Goal: Task Accomplishment & Management: Complete application form

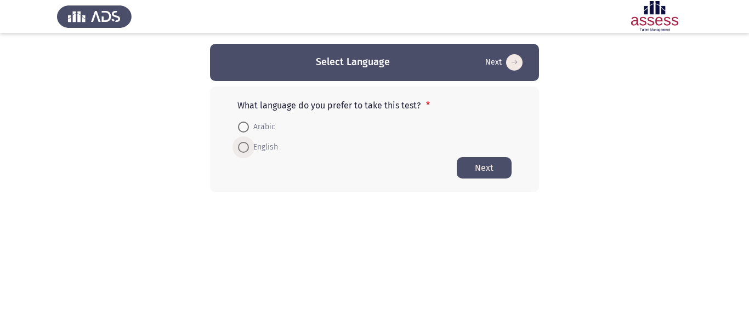
click at [245, 148] on span at bounding box center [243, 147] width 11 height 11
click at [245, 148] on input "English" at bounding box center [243, 147] width 11 height 11
radio input "true"
click at [484, 158] on button "Next" at bounding box center [484, 167] width 55 height 21
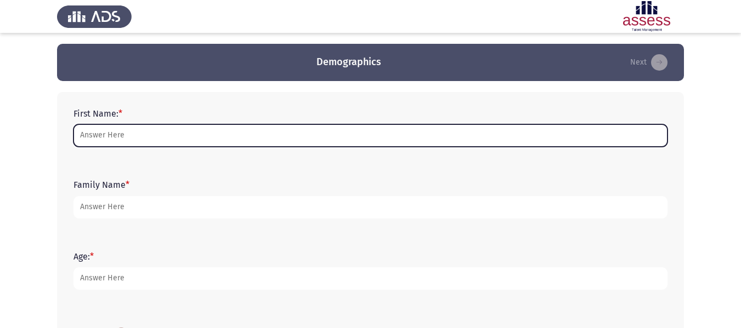
click at [453, 126] on input "First Name: *" at bounding box center [370, 135] width 594 height 22
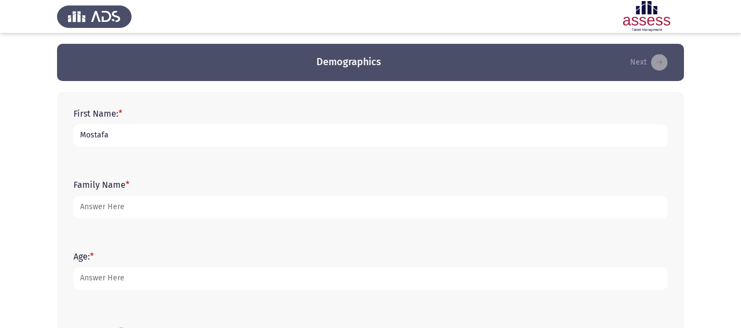
type input "Mostafa"
type input "Hosny"
type input "29"
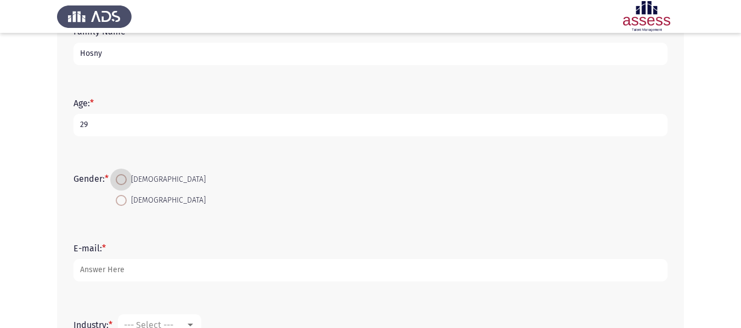
scroll to position [154, 0]
click at [126, 174] on span at bounding box center [121, 179] width 11 height 11
click at [126, 174] on input "[DEMOGRAPHIC_DATA]" at bounding box center [121, 179] width 11 height 11
radio input "true"
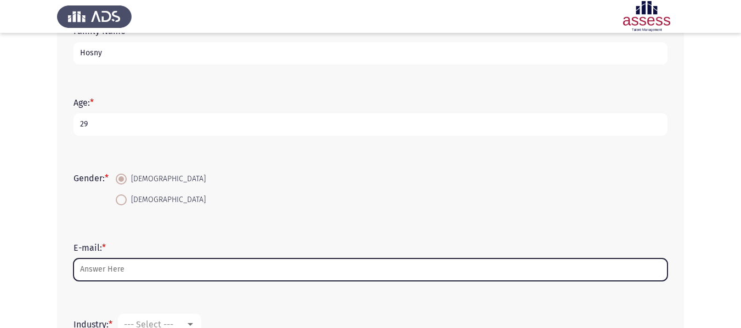
click at [132, 272] on input "E-mail: *" at bounding box center [370, 270] width 594 height 22
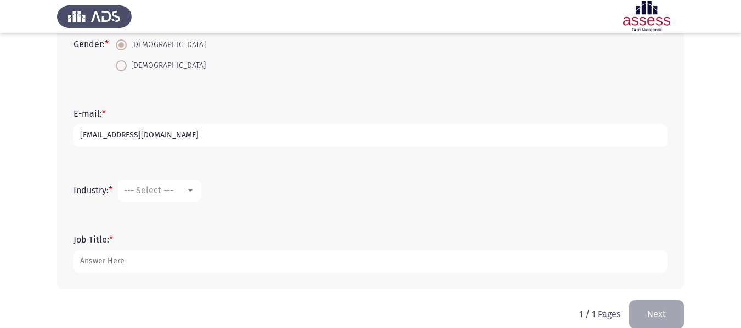
scroll to position [289, 0]
type input "[EMAIL_ADDRESS][DOMAIN_NAME]"
click at [164, 189] on span "--- Select ---" at bounding box center [148, 190] width 49 height 10
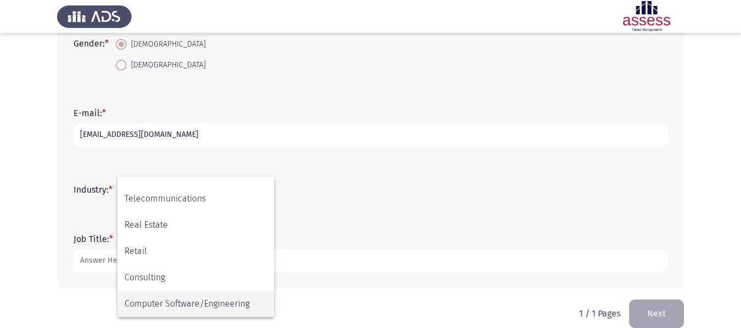
scroll to position [360, 0]
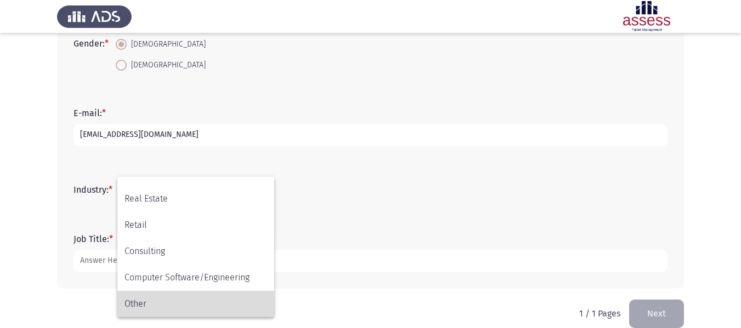
click at [156, 298] on span "Other" at bounding box center [195, 304] width 143 height 26
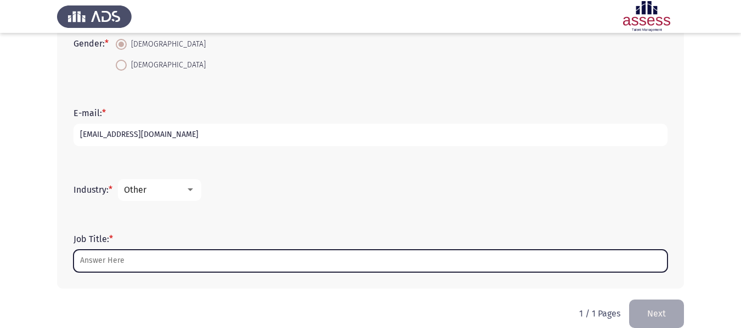
click at [130, 254] on input "Job Title: *" at bounding box center [370, 261] width 594 height 22
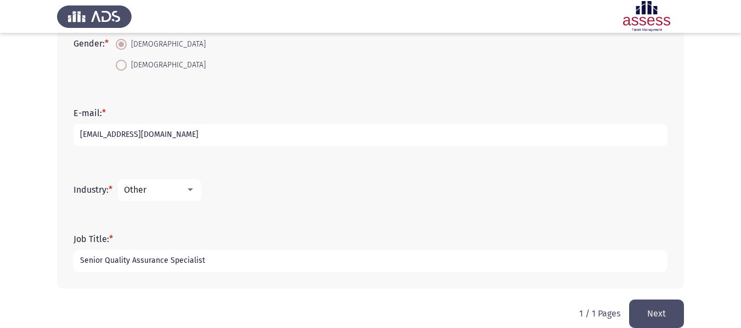
type input "Senior Quality Assurance Specialist"
click at [667, 311] on button "Next" at bounding box center [656, 314] width 55 height 28
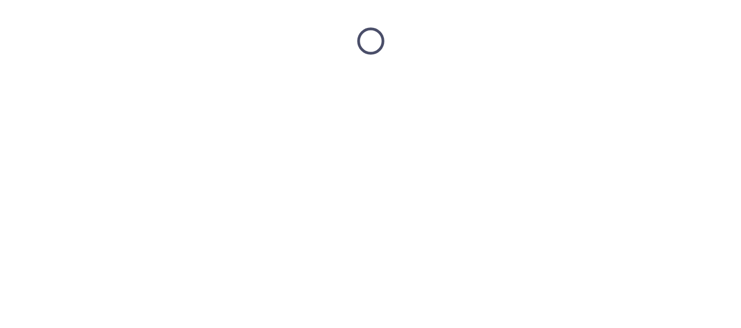
scroll to position [0, 0]
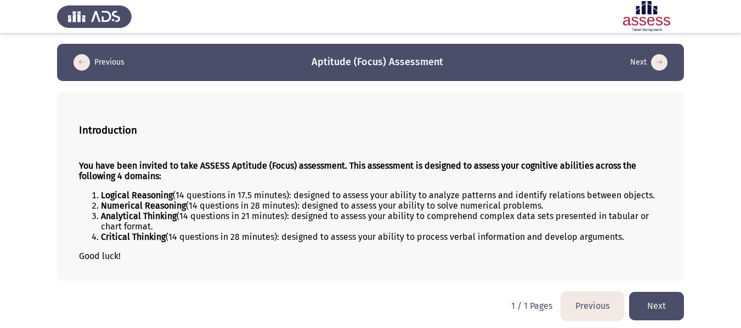
click at [657, 315] on button "Next" at bounding box center [656, 306] width 55 height 28
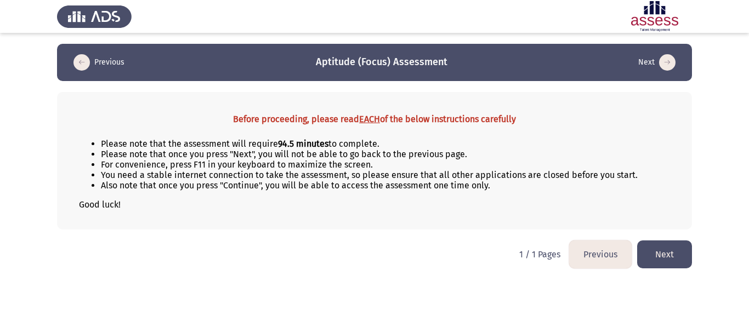
click at [673, 247] on button "Next" at bounding box center [664, 255] width 55 height 28
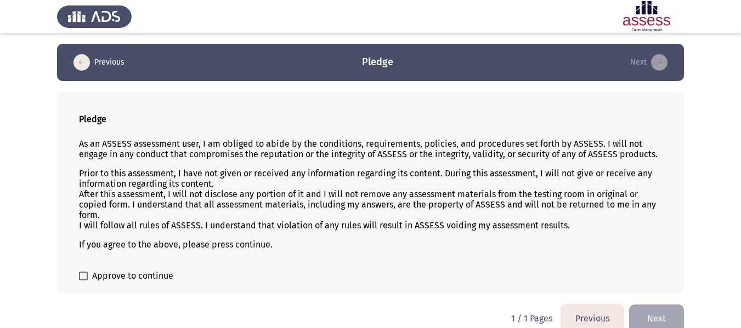
scroll to position [15, 0]
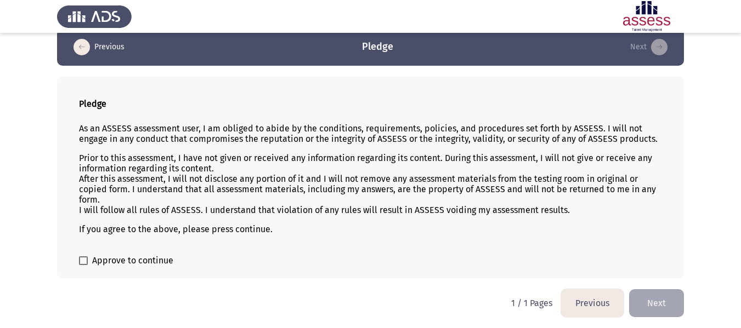
click at [120, 268] on div "Pledge As an ASSESS assessment user, I am obliged to abide by the conditions, r…" at bounding box center [370, 178] width 627 height 202
click at [87, 261] on span at bounding box center [83, 261] width 9 height 9
click at [83, 265] on input "Approve to continue" at bounding box center [83, 265] width 1 height 1
checkbox input "true"
click at [665, 298] on button "Next" at bounding box center [656, 303] width 55 height 28
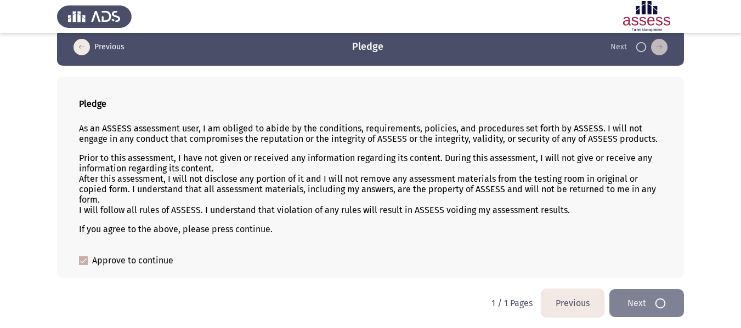
scroll to position [0, 0]
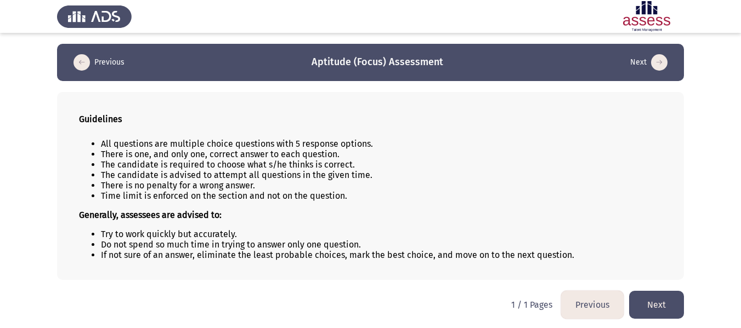
click at [673, 311] on button "Next" at bounding box center [656, 305] width 55 height 28
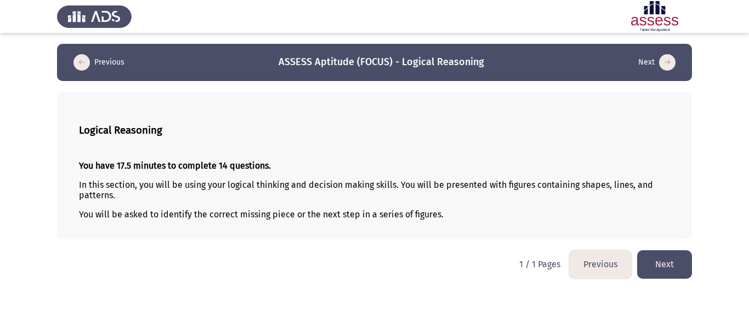
click at [676, 269] on button "Next" at bounding box center [664, 265] width 55 height 28
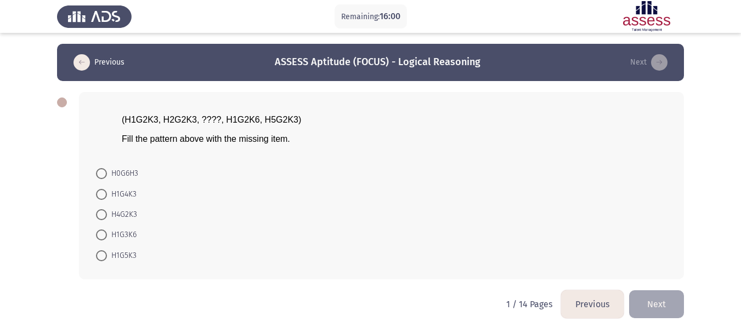
click at [128, 216] on span "H4G2K3" at bounding box center [122, 214] width 30 height 13
click at [107, 216] on input "H4G2K3" at bounding box center [101, 214] width 11 height 11
radio input "true"
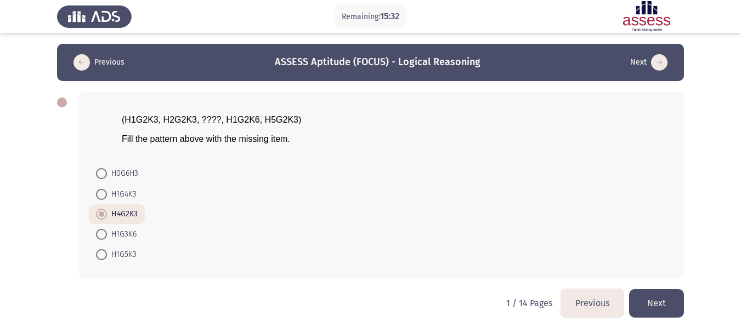
click at [657, 300] on button "Next" at bounding box center [656, 303] width 55 height 28
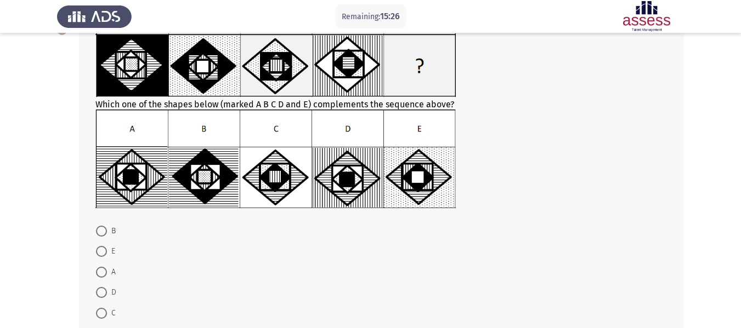
scroll to position [73, 0]
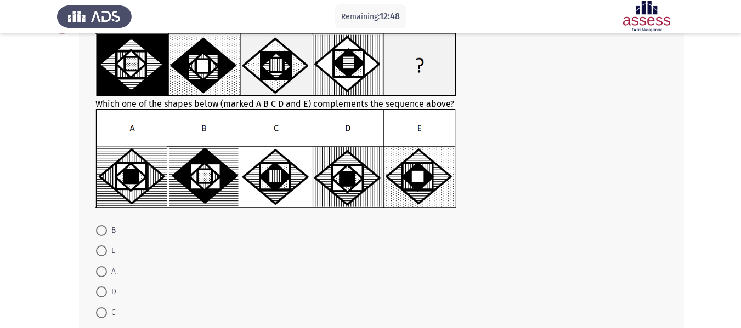
click at [99, 278] on label "A" at bounding box center [106, 271] width 20 height 13
click at [99, 277] on input "A" at bounding box center [101, 271] width 11 height 11
radio input "true"
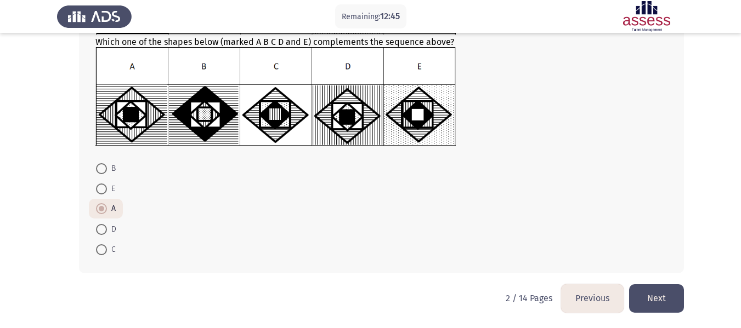
click at [654, 299] on button "Next" at bounding box center [656, 299] width 55 height 28
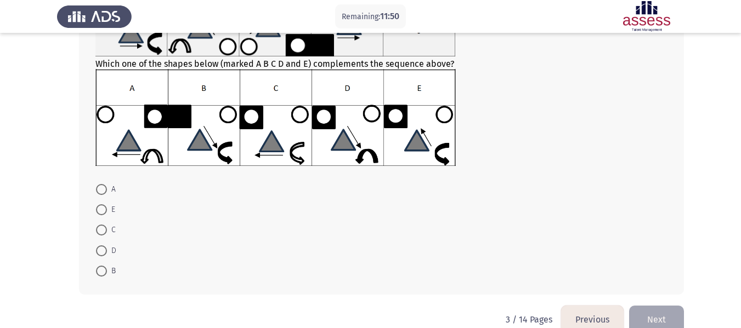
scroll to position [111, 0]
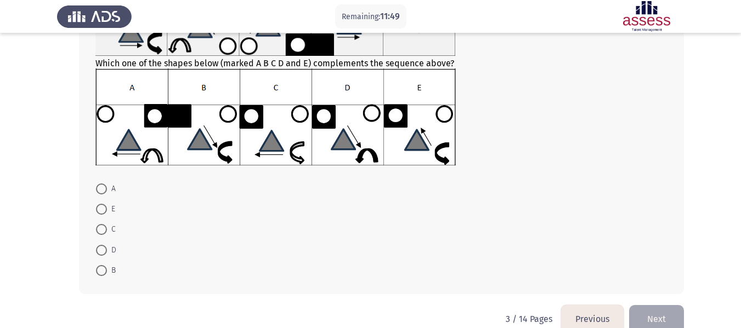
click at [99, 207] on span at bounding box center [101, 209] width 11 height 11
click at [99, 207] on input "E" at bounding box center [101, 209] width 11 height 11
radio input "true"
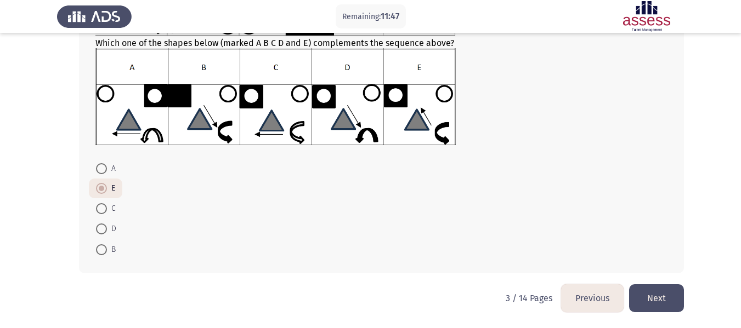
click at [647, 295] on button "Next" at bounding box center [656, 299] width 55 height 28
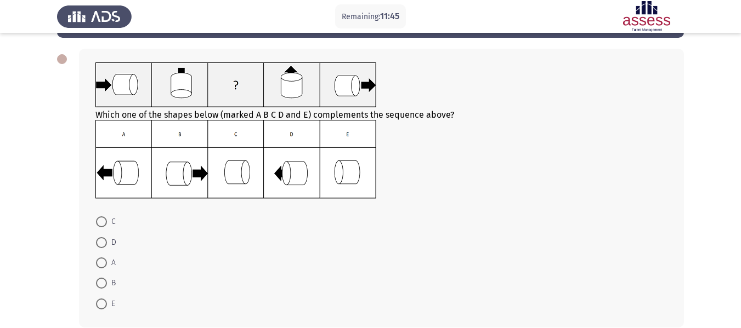
scroll to position [44, 0]
click at [100, 240] on span at bounding box center [101, 242] width 11 height 11
click at [100, 240] on input "D" at bounding box center [101, 242] width 11 height 11
radio input "true"
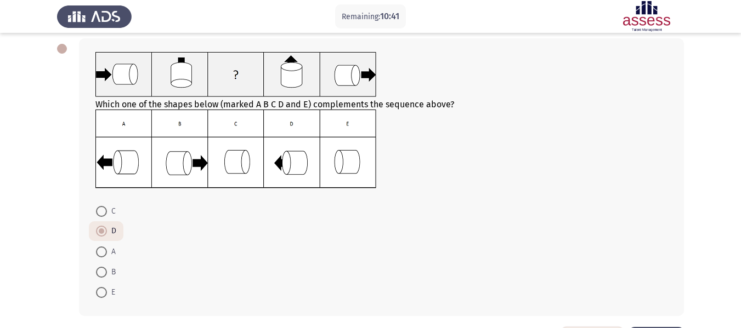
scroll to position [96, 0]
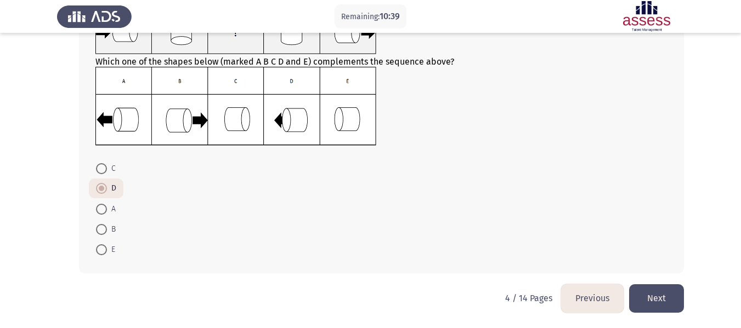
click at [658, 304] on button "Next" at bounding box center [656, 299] width 55 height 28
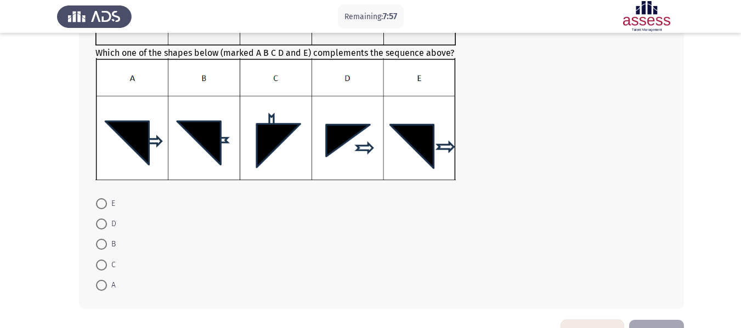
scroll to position [180, 0]
click at [97, 244] on span at bounding box center [101, 243] width 11 height 11
click at [97, 244] on input "B" at bounding box center [101, 243] width 11 height 11
radio input "true"
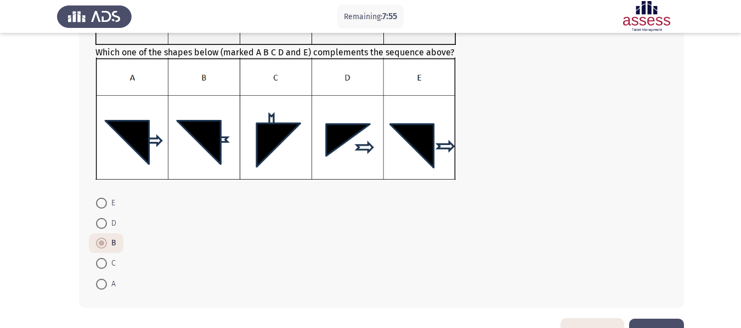
scroll to position [214, 0]
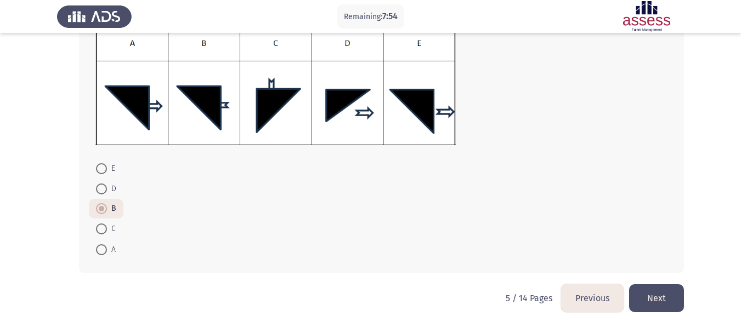
click at [672, 306] on button "Next" at bounding box center [656, 299] width 55 height 28
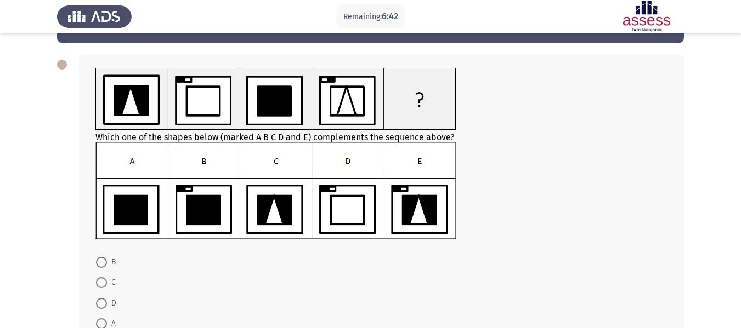
scroll to position [39, 0]
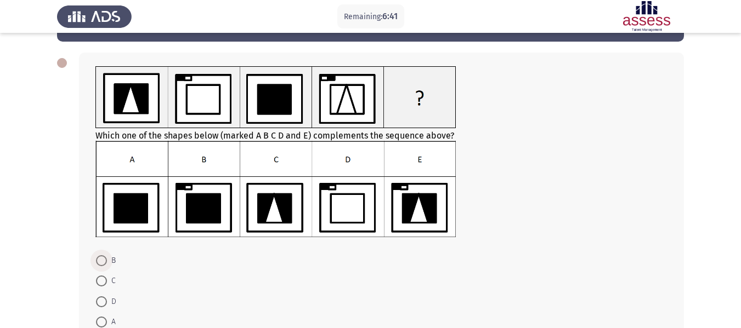
click at [104, 258] on span at bounding box center [101, 260] width 11 height 11
click at [104, 258] on input "B" at bounding box center [101, 260] width 11 height 11
radio input "true"
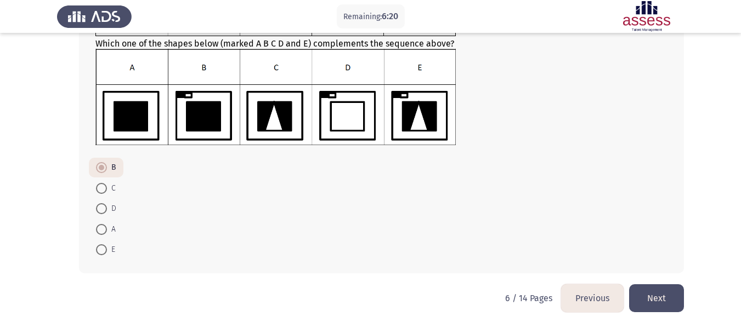
click at [650, 300] on button "Next" at bounding box center [656, 299] width 55 height 28
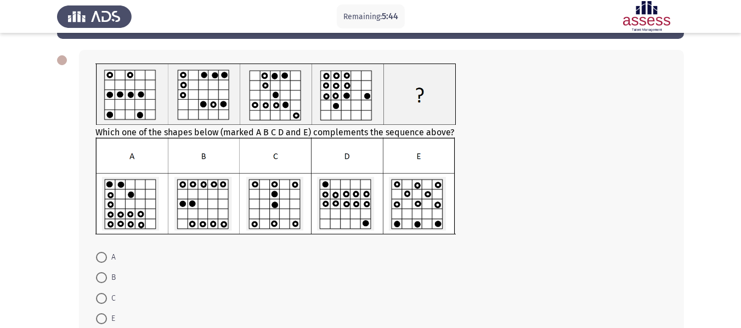
scroll to position [43, 0]
click at [102, 277] on span at bounding box center [101, 277] width 11 height 11
click at [102, 277] on input "B" at bounding box center [101, 277] width 11 height 11
radio input "true"
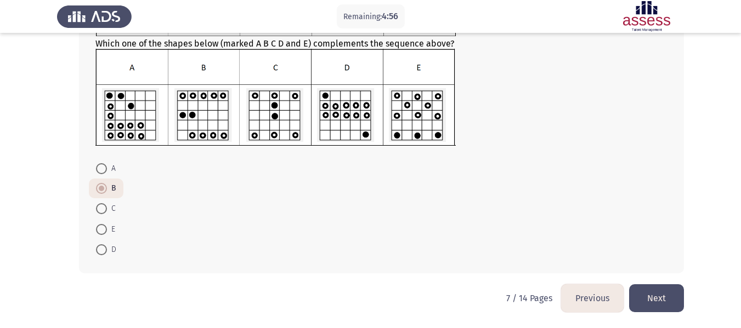
click at [664, 303] on button "Next" at bounding box center [656, 299] width 55 height 28
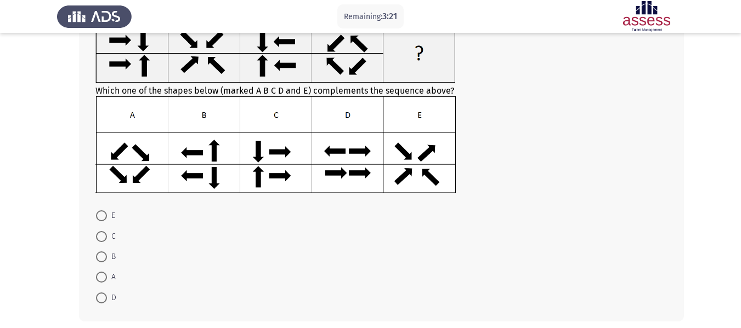
scroll to position [105, 0]
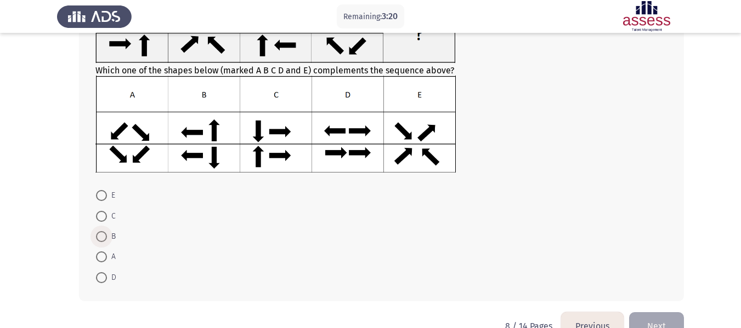
click at [105, 237] on span at bounding box center [101, 236] width 11 height 11
click at [105, 237] on input "B" at bounding box center [101, 236] width 11 height 11
radio input "true"
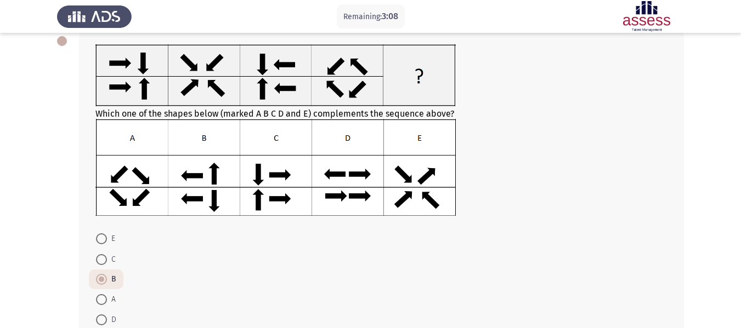
scroll to position [132, 0]
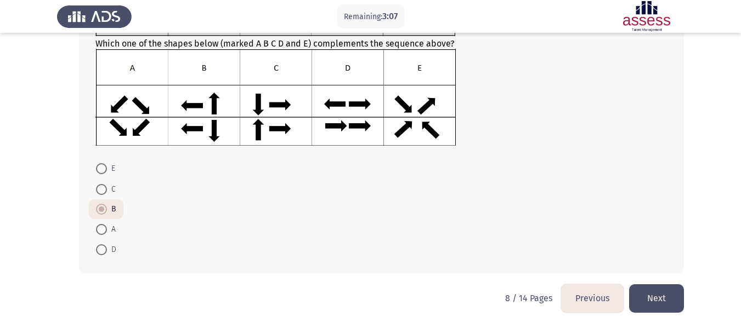
click at [657, 294] on button "Next" at bounding box center [656, 299] width 55 height 28
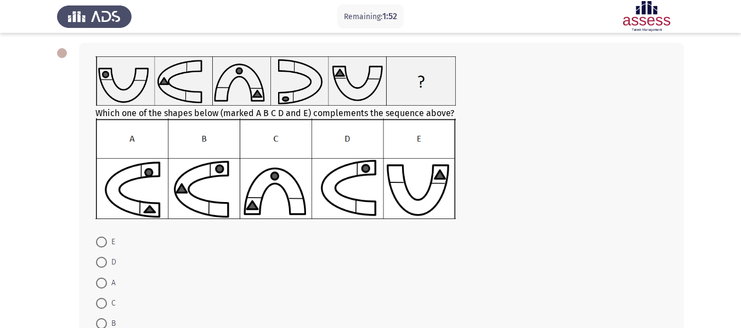
scroll to position [116, 0]
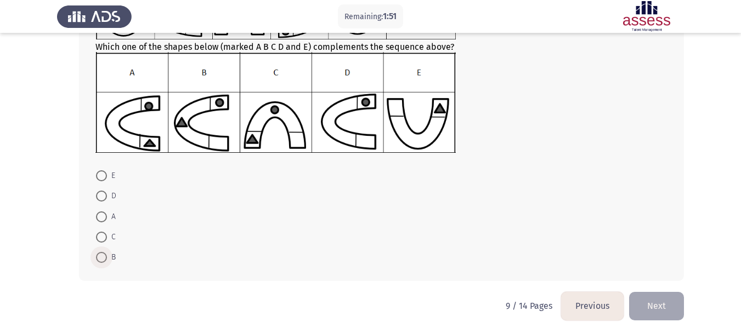
click at [99, 262] on span at bounding box center [101, 257] width 11 height 11
click at [99, 262] on input "B" at bounding box center [101, 257] width 11 height 11
radio input "true"
click at [664, 308] on button "Next" at bounding box center [656, 306] width 55 height 28
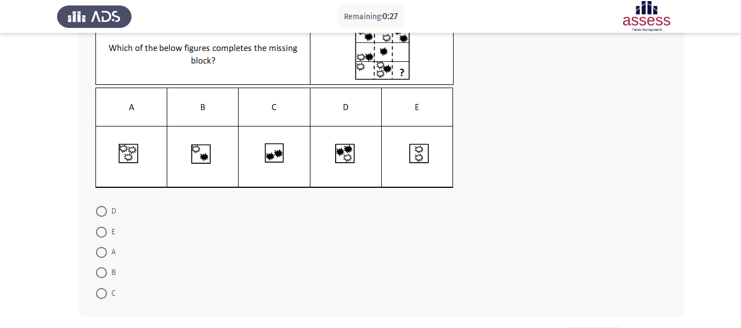
scroll to position [106, 0]
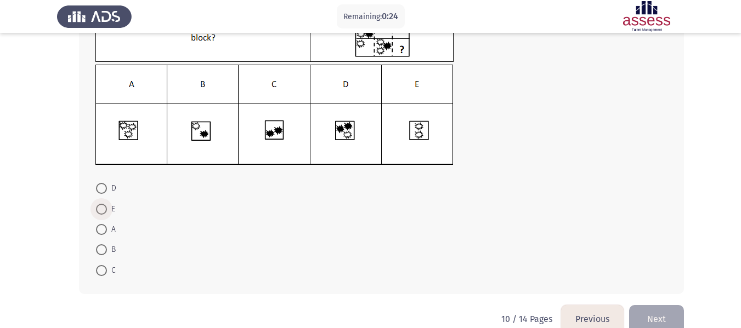
click at [104, 212] on span at bounding box center [101, 209] width 11 height 11
click at [104, 212] on input "E" at bounding box center [101, 209] width 11 height 11
radio input "true"
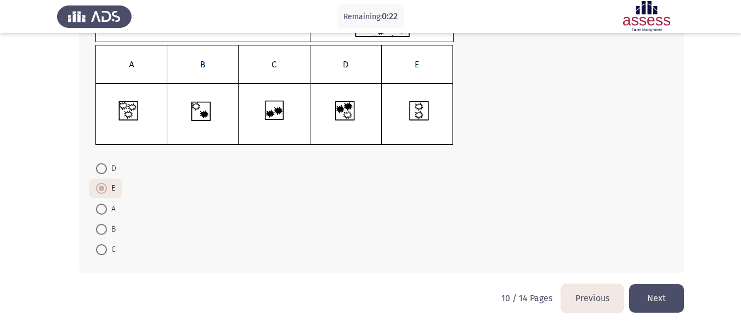
click at [670, 295] on button "Next" at bounding box center [656, 299] width 55 height 28
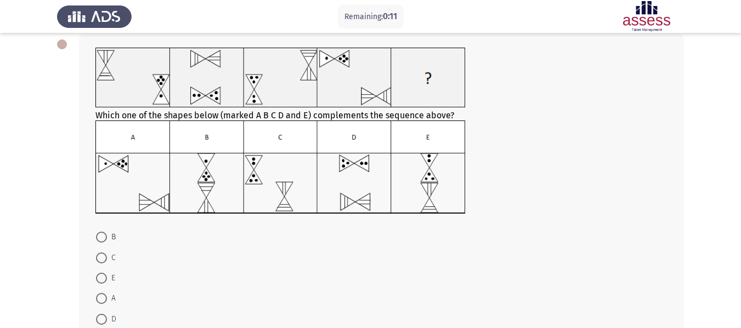
scroll to position [62, 0]
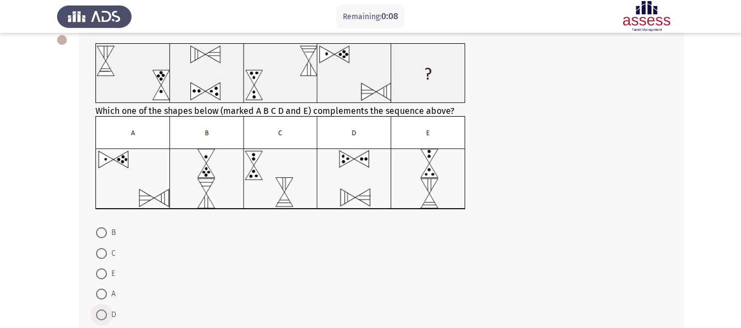
click at [101, 315] on span at bounding box center [101, 315] width 0 height 0
click at [101, 315] on input "D" at bounding box center [101, 315] width 11 height 11
radio input "true"
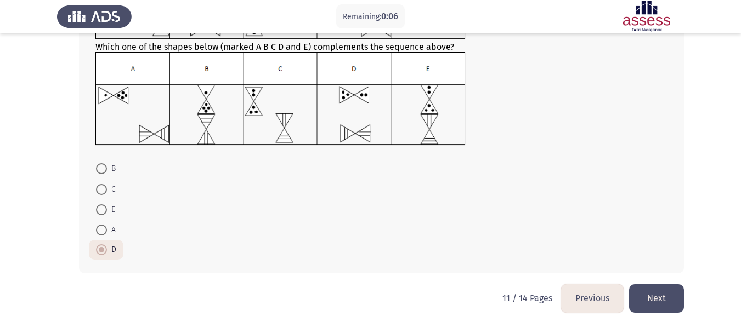
click at [665, 294] on button "Next" at bounding box center [656, 299] width 55 height 28
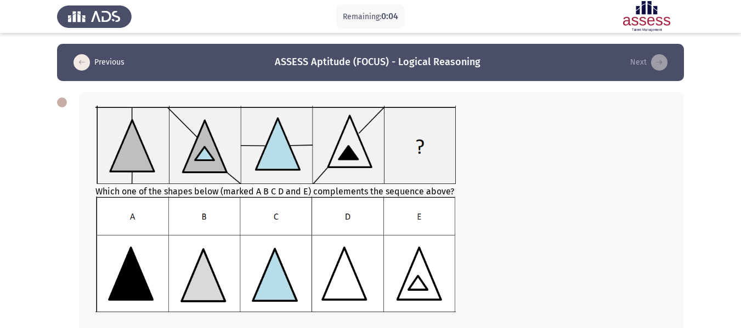
scroll to position [167, 0]
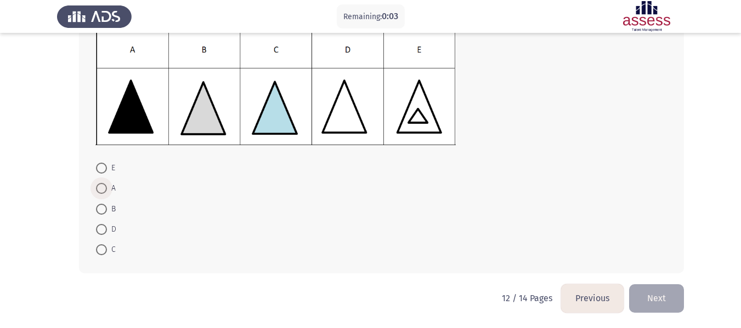
click at [104, 187] on span at bounding box center [101, 188] width 11 height 11
click at [104, 187] on input "A" at bounding box center [101, 188] width 11 height 11
radio input "true"
click at [665, 293] on button "Next" at bounding box center [656, 299] width 55 height 28
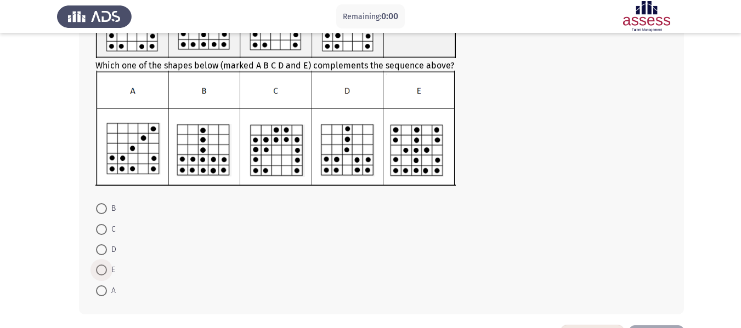
scroll to position [0, 0]
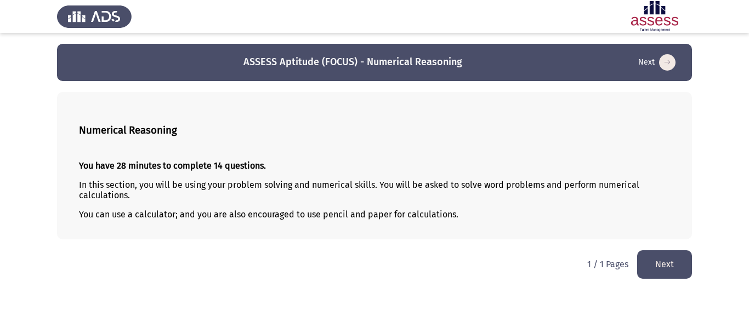
click at [646, 256] on button "Next" at bounding box center [664, 265] width 55 height 28
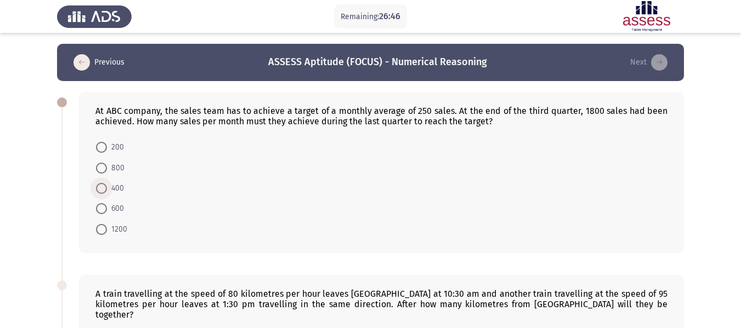
click at [107, 191] on span "400" at bounding box center [115, 188] width 17 height 13
click at [107, 191] on input "400" at bounding box center [101, 188] width 11 height 11
radio input "true"
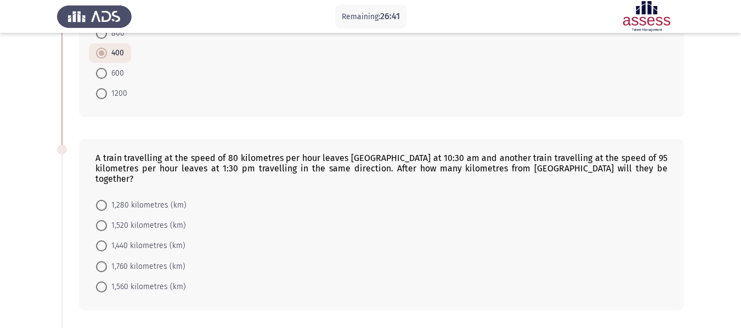
scroll to position [135, 0]
click at [135, 219] on span "1,520 kilometres (km)" at bounding box center [146, 225] width 79 height 13
click at [107, 220] on input "1,520 kilometres (km)" at bounding box center [101, 225] width 11 height 11
radio input "true"
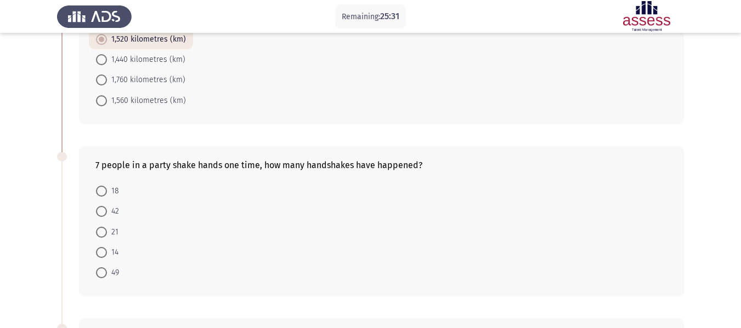
scroll to position [322, 0]
click at [107, 224] on span "21" at bounding box center [113, 230] width 12 height 13
click at [107, 225] on input "21" at bounding box center [101, 230] width 11 height 11
radio input "true"
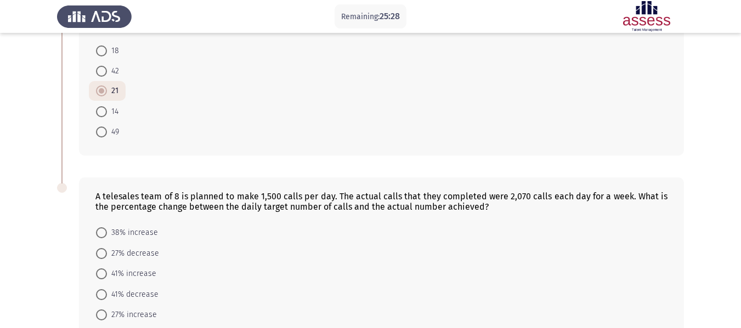
scroll to position [516, 0]
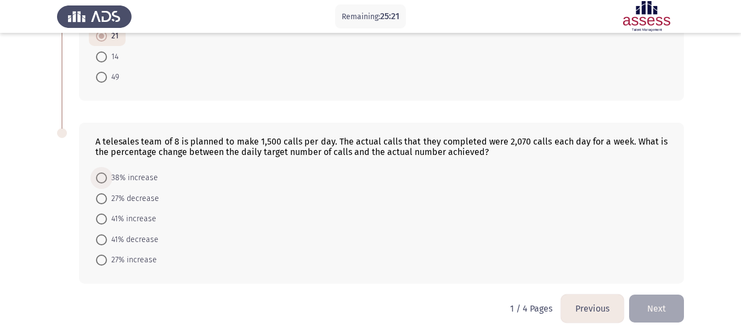
click at [138, 172] on span "38% increase" at bounding box center [132, 178] width 51 height 13
click at [107, 173] on input "38% increase" at bounding box center [101, 178] width 11 height 11
radio input "true"
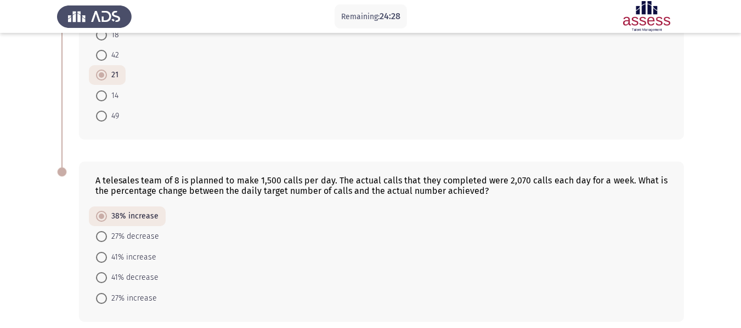
scroll to position [515, 0]
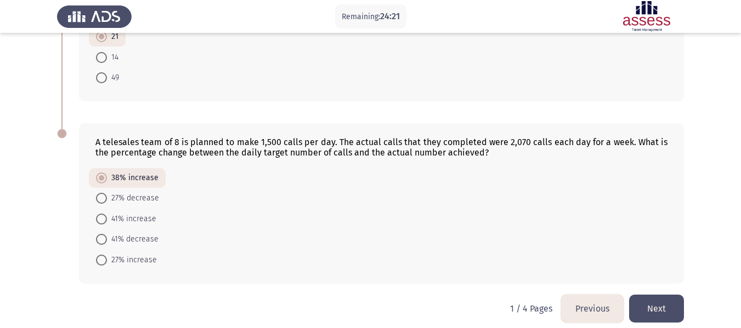
click at [661, 304] on button "Next" at bounding box center [656, 309] width 55 height 28
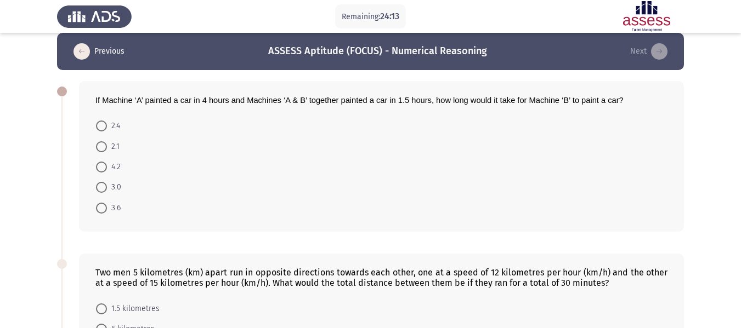
scroll to position [0, 0]
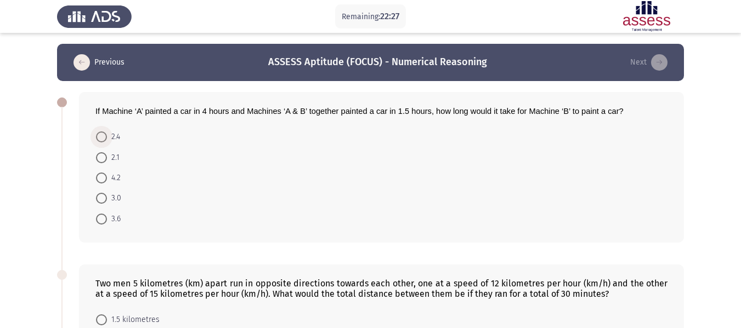
click at [104, 136] on span at bounding box center [101, 137] width 11 height 11
click at [104, 136] on input "2.4" at bounding box center [101, 137] width 11 height 11
radio input "true"
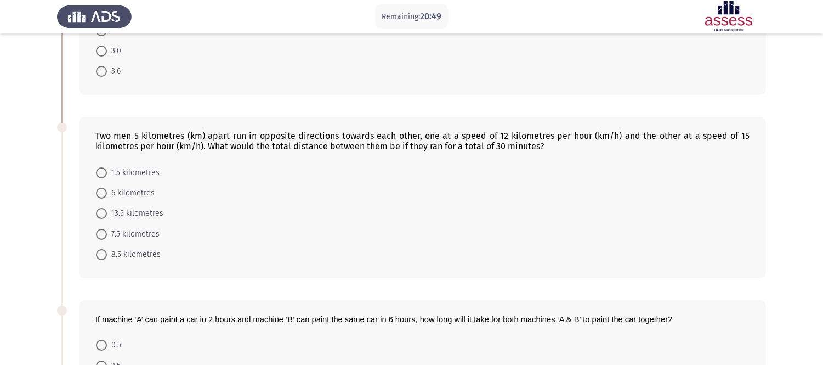
scroll to position [148, 0]
click at [103, 253] on span at bounding box center [101, 253] width 11 height 11
click at [103, 253] on input "8.5 kilometres" at bounding box center [101, 253] width 11 height 11
radio input "true"
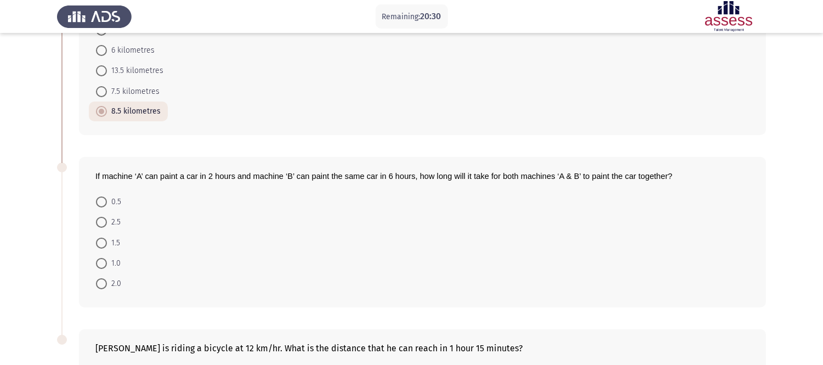
scroll to position [293, 0]
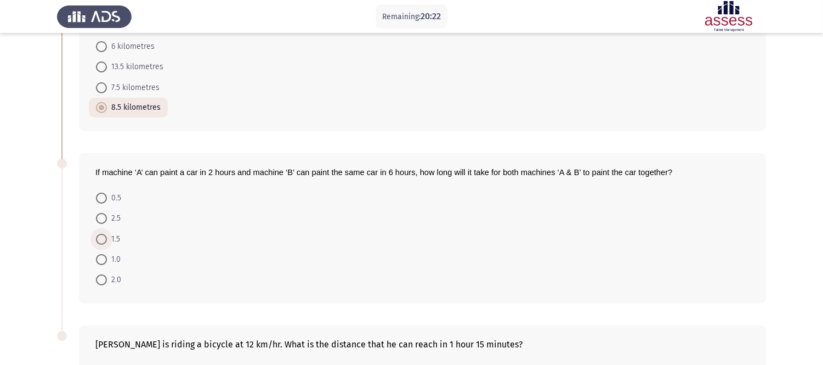
click at [100, 234] on span at bounding box center [101, 239] width 11 height 11
click at [100, 234] on input "1.5" at bounding box center [101, 239] width 11 height 11
radio input "true"
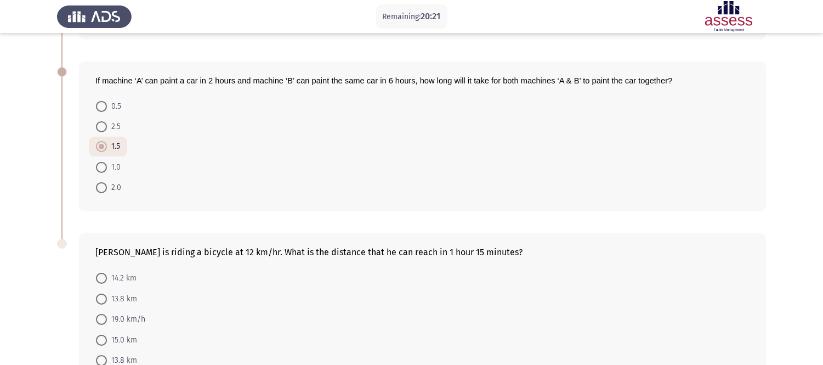
scroll to position [455, 0]
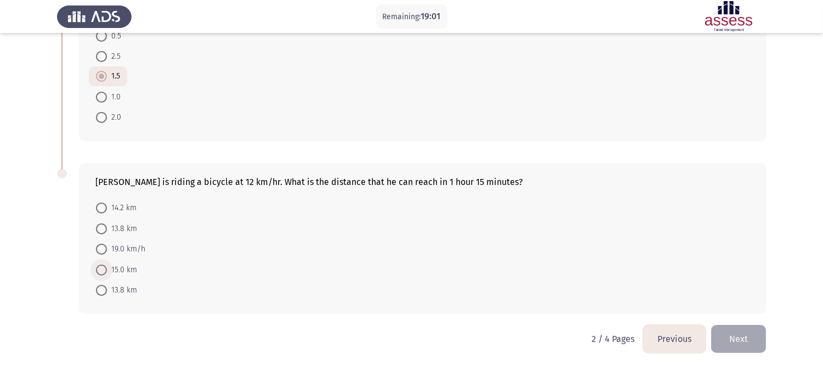
click at [110, 269] on span "15.0 km" at bounding box center [122, 269] width 30 height 13
click at [107, 269] on input "15.0 km" at bounding box center [101, 269] width 11 height 11
radio input "true"
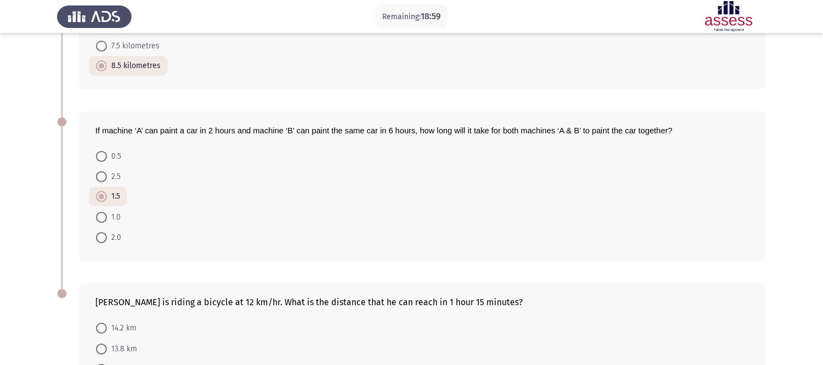
scroll to position [454, 0]
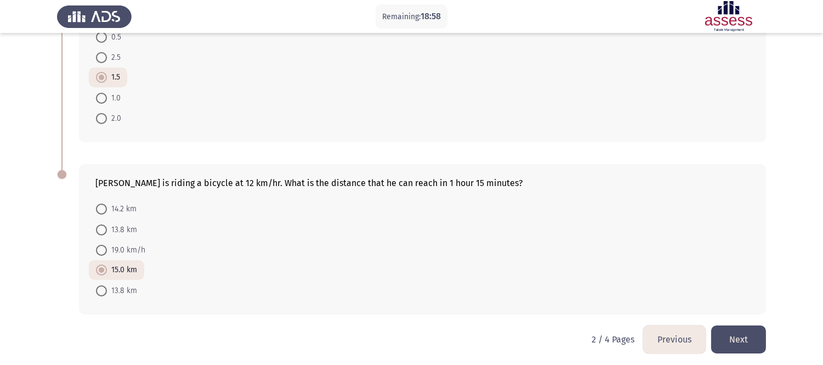
click at [733, 325] on button "Next" at bounding box center [738, 339] width 55 height 28
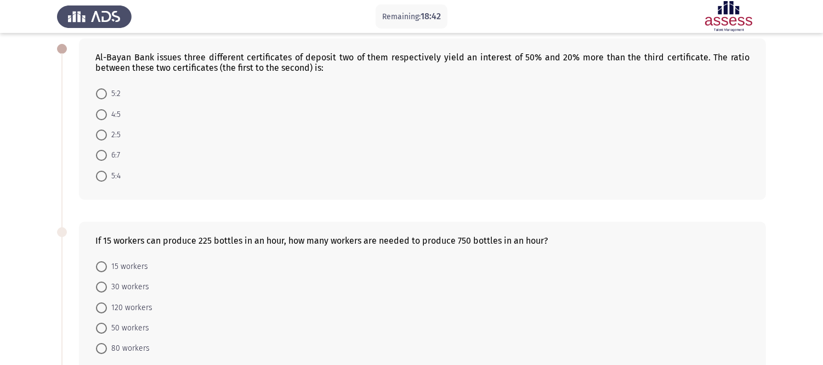
scroll to position [53, 0]
click at [112, 177] on span "5:4" at bounding box center [114, 176] width 14 height 13
click at [107, 177] on input "5:4" at bounding box center [101, 176] width 11 height 11
radio input "true"
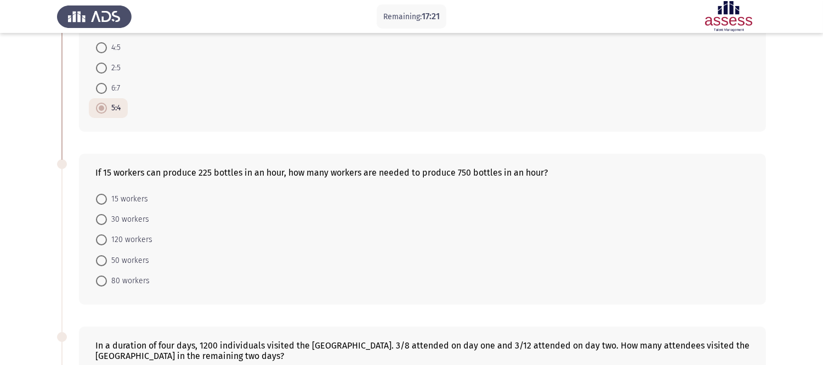
scroll to position [144, 0]
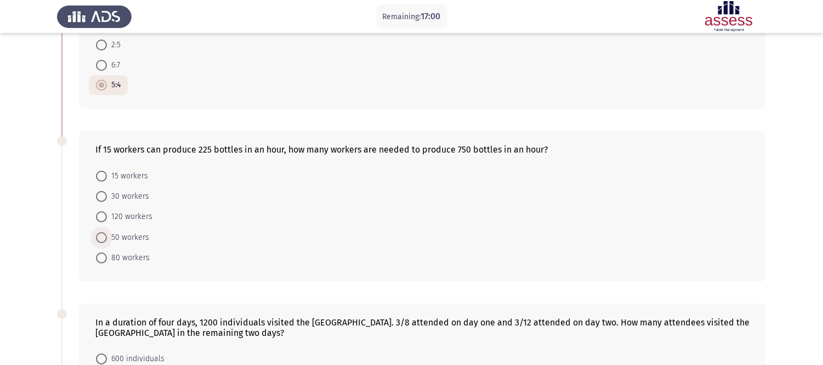
click at [123, 235] on span "50 workers" at bounding box center [128, 237] width 42 height 13
click at [107, 235] on input "50 workers" at bounding box center [101, 237] width 11 height 11
radio input "true"
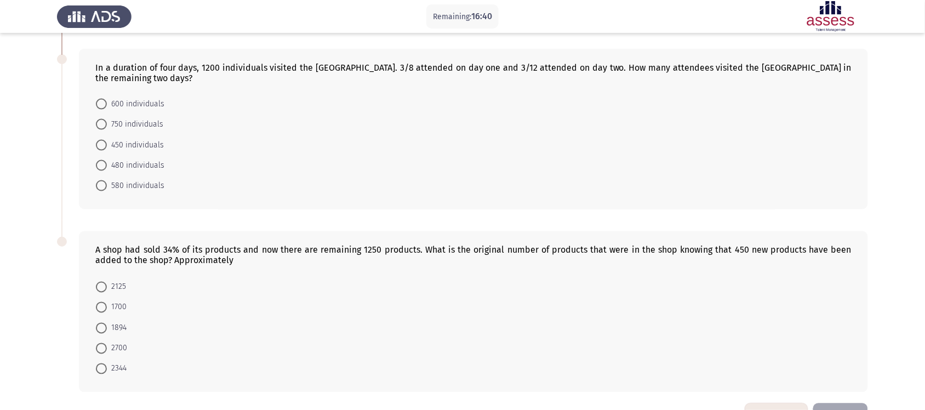
scroll to position [396, 0]
click at [125, 140] on span "450 individuals" at bounding box center [135, 146] width 57 height 13
click at [107, 141] on input "450 individuals" at bounding box center [101, 146] width 11 height 11
radio input "true"
click at [110, 322] on span "1894" at bounding box center [117, 328] width 20 height 13
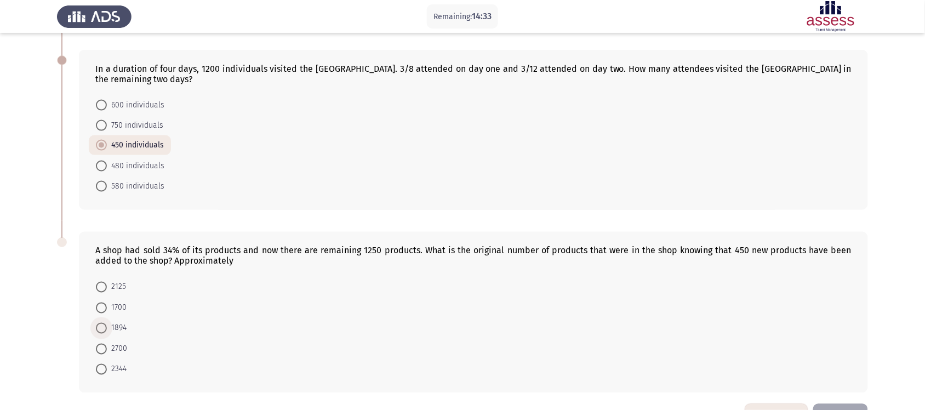
click at [107, 323] on input "1894" at bounding box center [101, 328] width 11 height 11
radio input "true"
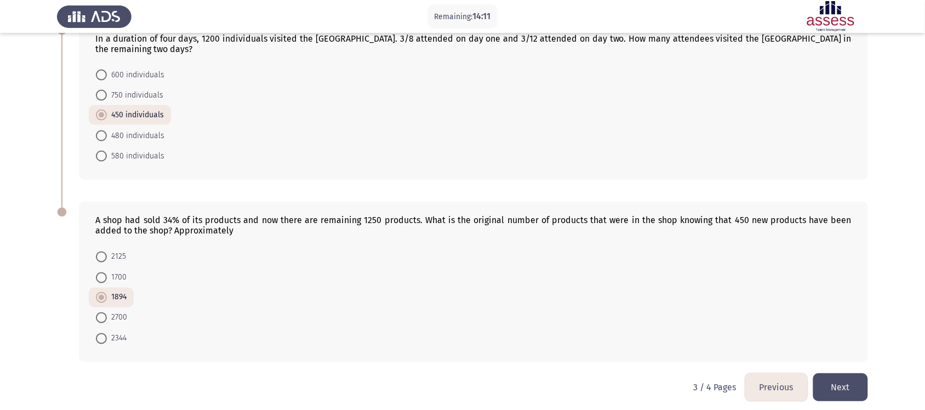
scroll to position [429, 0]
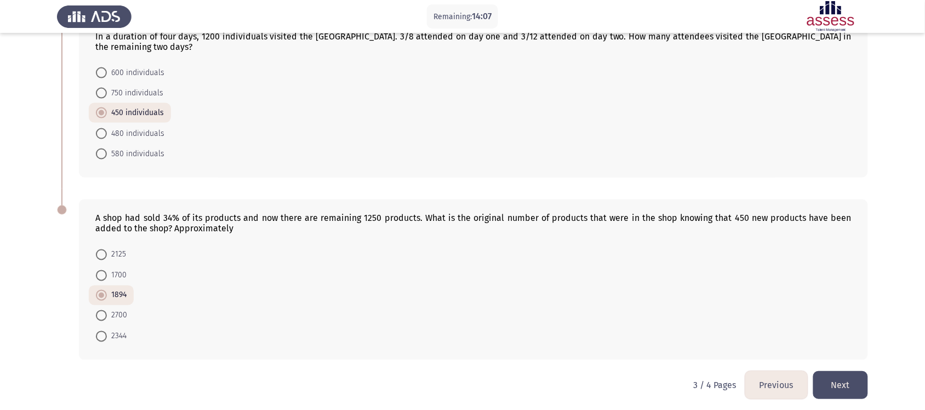
click at [748, 328] on button "Next" at bounding box center [840, 385] width 55 height 28
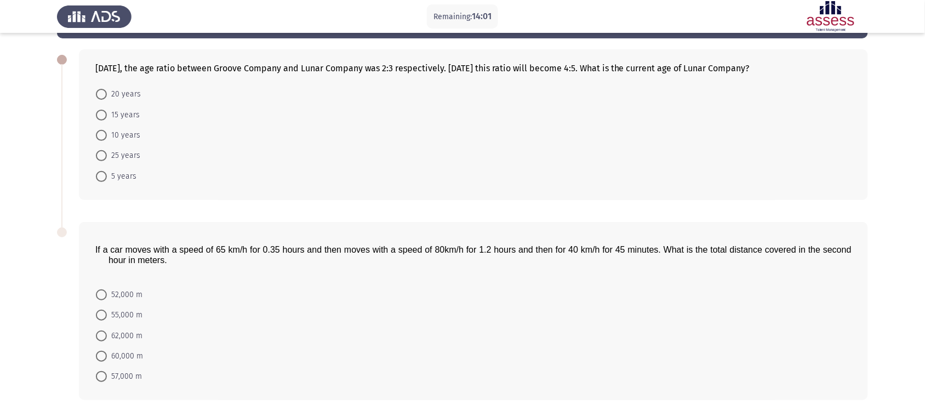
scroll to position [42, 0]
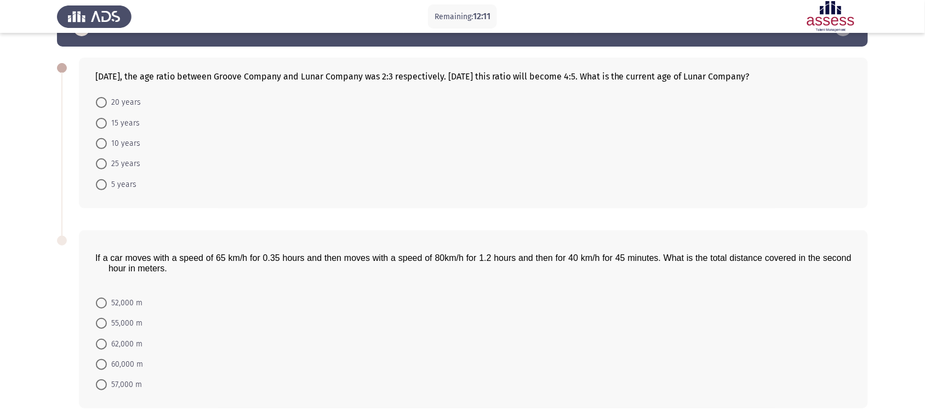
click at [132, 150] on mat-radio-button "10 years" at bounding box center [118, 143] width 59 height 20
click at [132, 148] on span "10 years" at bounding box center [123, 143] width 33 height 13
click at [107, 148] on input "10 years" at bounding box center [101, 143] width 11 height 11
radio input "true"
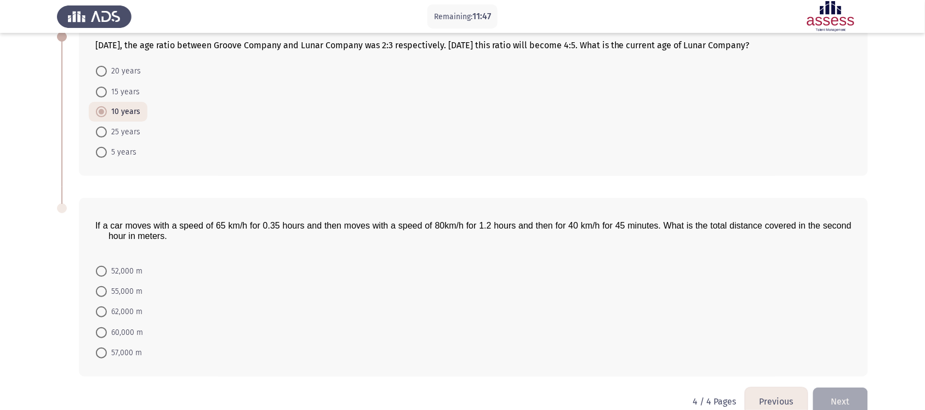
scroll to position [85, 0]
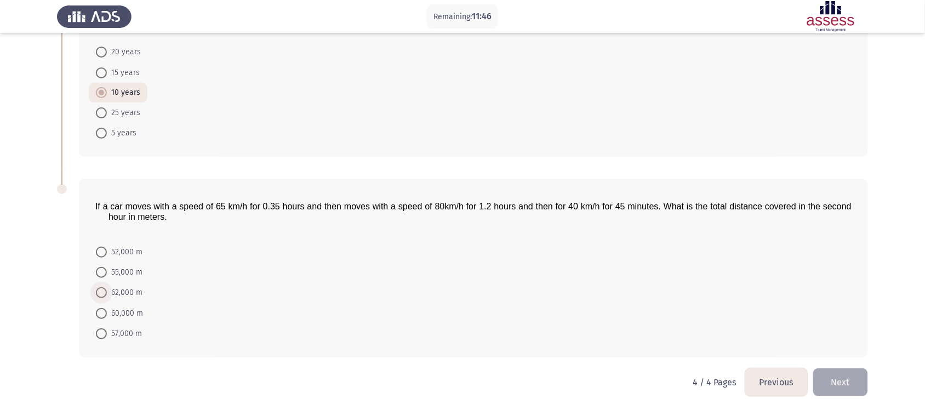
click at [103, 292] on span at bounding box center [101, 292] width 11 height 11
click at [103, 292] on input "62,000 m" at bounding box center [101, 292] width 11 height 11
radio input "true"
click at [848, 382] on button "Next" at bounding box center [840, 383] width 55 height 28
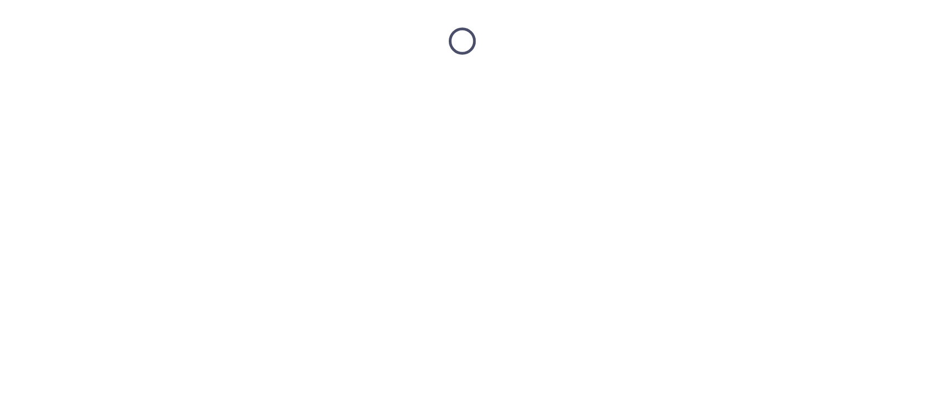
scroll to position [0, 0]
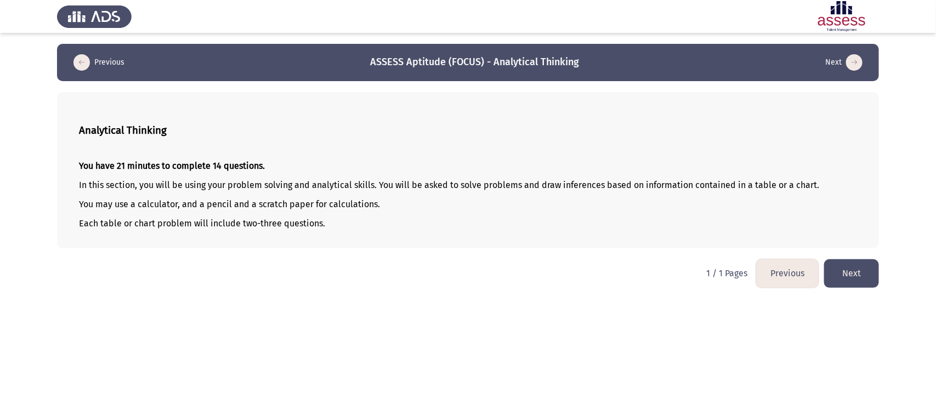
click at [848, 278] on button "Next" at bounding box center [851, 273] width 55 height 28
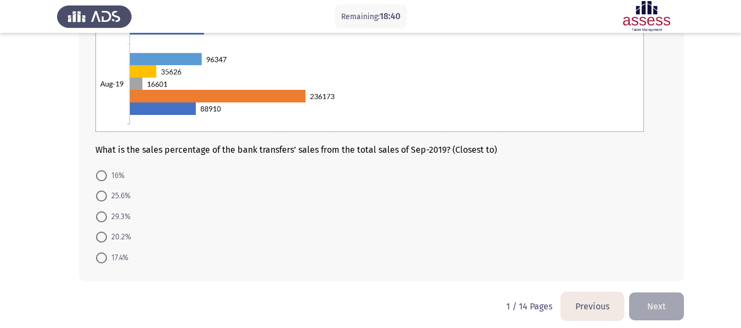
scroll to position [260, 0]
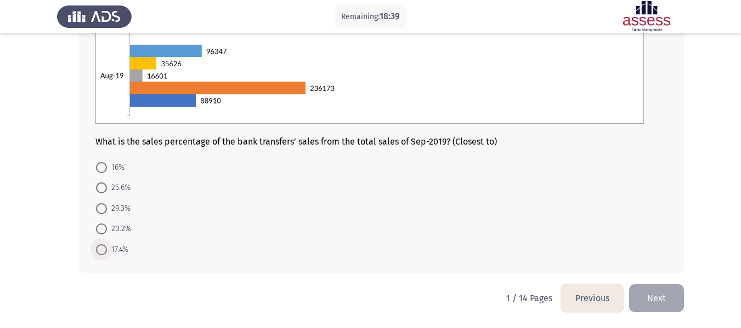
click at [113, 254] on span "17.4%" at bounding box center [117, 249] width 21 height 13
click at [107, 254] on input "17.4%" at bounding box center [101, 249] width 11 height 11
radio input "true"
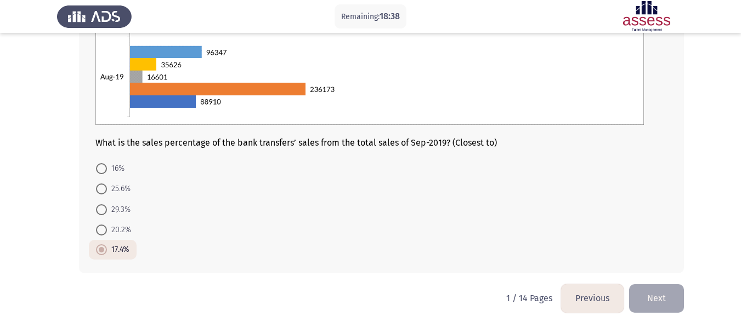
scroll to position [259, 0]
click at [670, 304] on button "Next" at bounding box center [656, 299] width 55 height 28
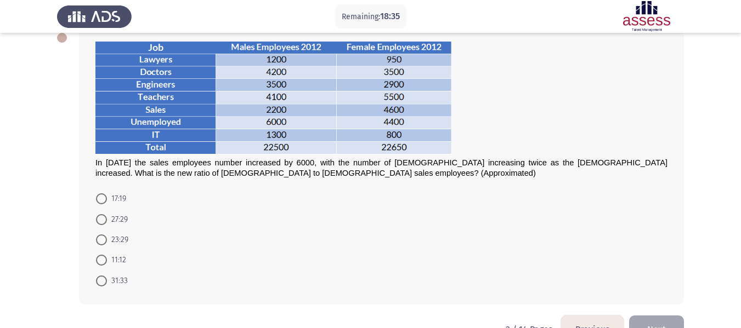
scroll to position [55, 0]
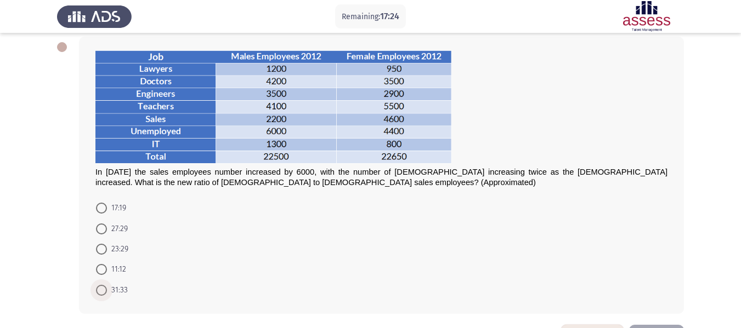
click at [111, 289] on span "31:33" at bounding box center [117, 290] width 21 height 13
click at [107, 289] on input "31:33" at bounding box center [101, 290] width 11 height 11
radio input "true"
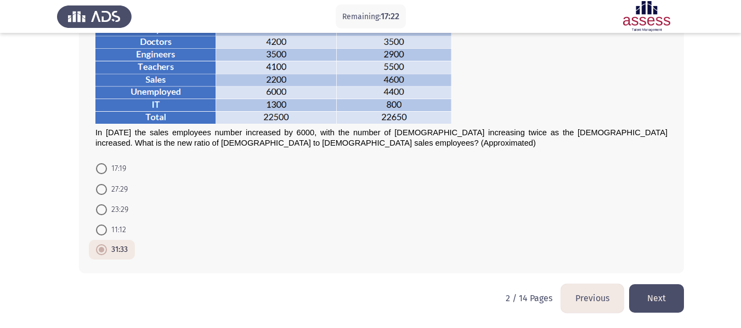
click at [668, 291] on button "Next" at bounding box center [656, 299] width 55 height 28
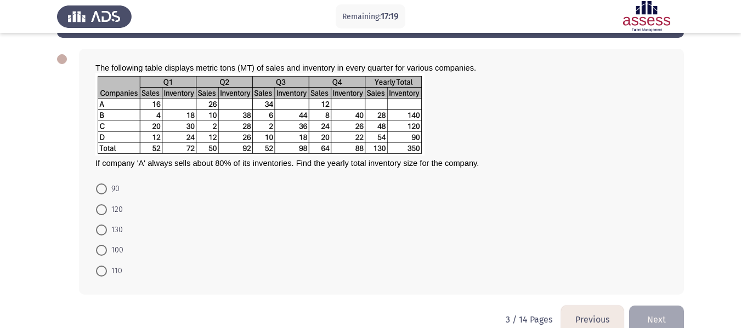
scroll to position [43, 0]
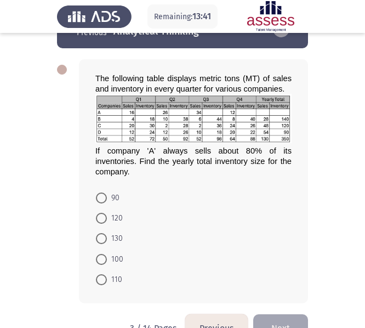
click at [100, 281] on span at bounding box center [101, 279] width 11 height 11
click at [100, 281] on input "110" at bounding box center [101, 279] width 11 height 11
radio input "true"
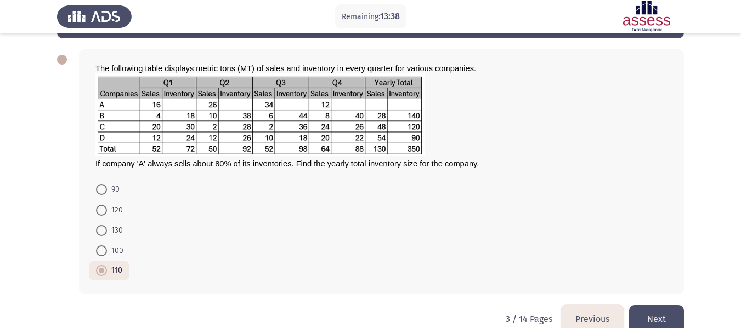
click at [636, 311] on button "Next" at bounding box center [656, 319] width 55 height 28
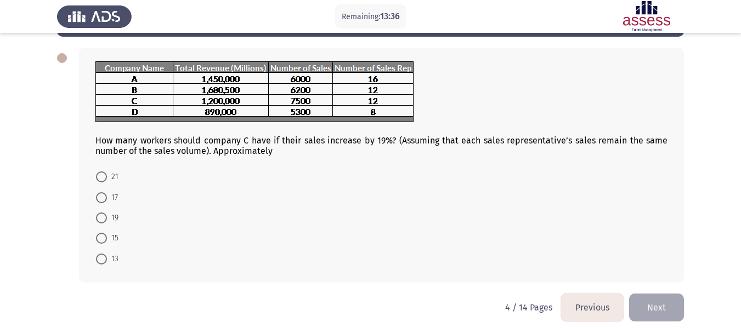
scroll to position [45, 0]
click at [103, 243] on span at bounding box center [101, 237] width 11 height 11
click at [103, 243] on input "15" at bounding box center [101, 237] width 11 height 11
radio input "true"
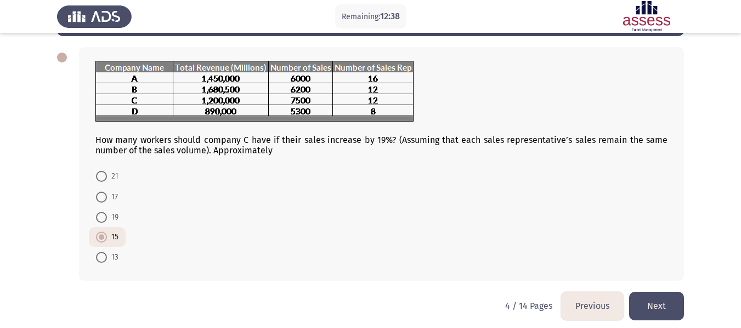
click at [659, 305] on button "Next" at bounding box center [656, 306] width 55 height 28
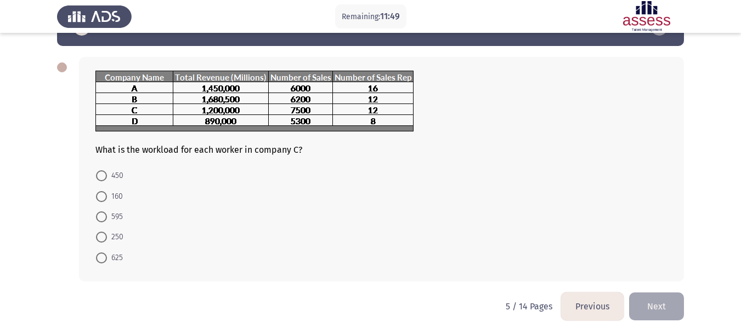
scroll to position [36, 0]
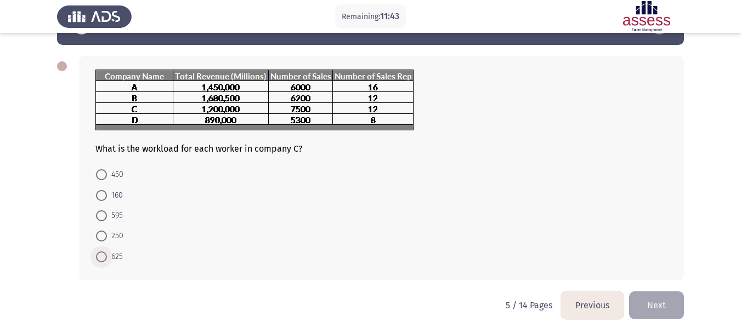
click at [106, 261] on span at bounding box center [101, 257] width 11 height 11
click at [106, 261] on input "625" at bounding box center [101, 257] width 11 height 11
radio input "true"
click at [635, 298] on button "Next" at bounding box center [656, 305] width 55 height 28
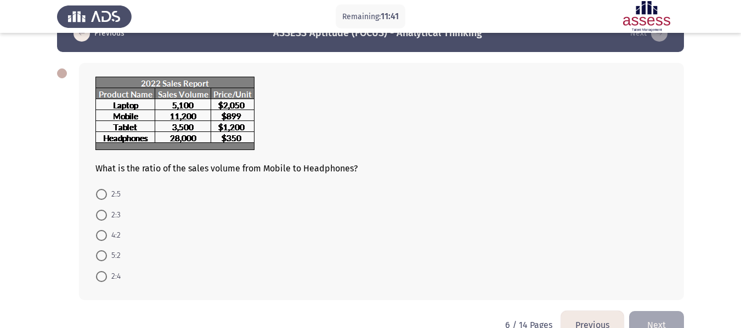
scroll to position [32, 0]
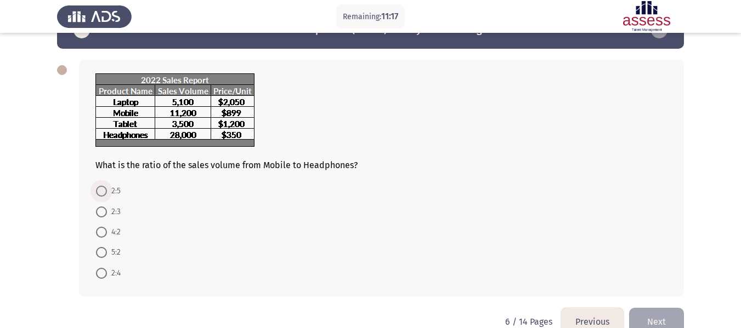
click at [107, 187] on span "2:5" at bounding box center [114, 191] width 14 height 13
click at [107, 187] on input "2:5" at bounding box center [101, 191] width 11 height 11
radio input "true"
click at [644, 309] on button "Next" at bounding box center [656, 321] width 55 height 28
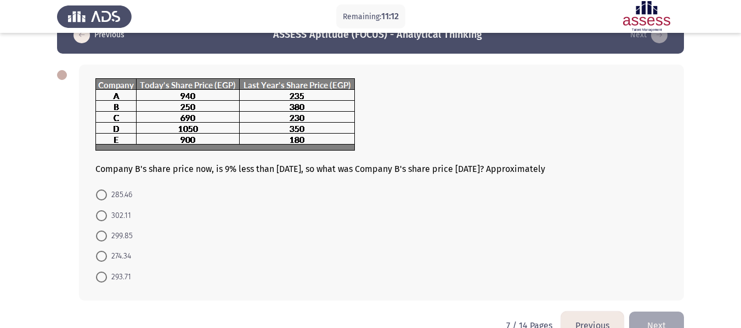
scroll to position [28, 0]
click at [113, 256] on span "274.34" at bounding box center [119, 255] width 24 height 13
click at [107, 256] on input "274.34" at bounding box center [101, 256] width 11 height 11
radio input "true"
click at [653, 317] on button "Next" at bounding box center [656, 324] width 55 height 28
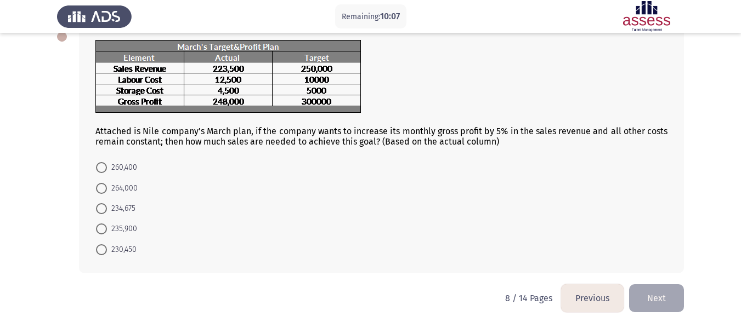
scroll to position [50, 0]
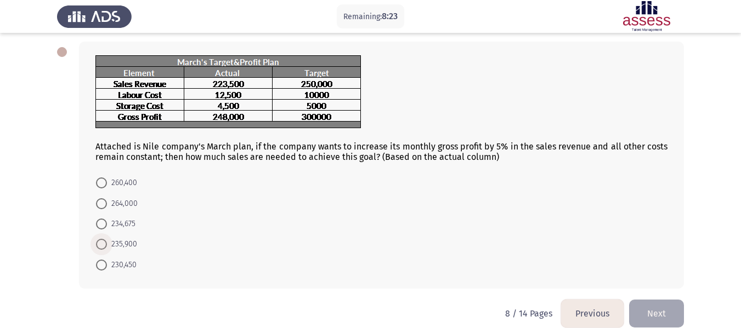
click at [128, 243] on span "235,900" at bounding box center [122, 244] width 30 height 13
click at [107, 243] on input "235,900" at bounding box center [101, 244] width 11 height 11
radio input "true"
click at [679, 309] on button "Next" at bounding box center [656, 313] width 55 height 28
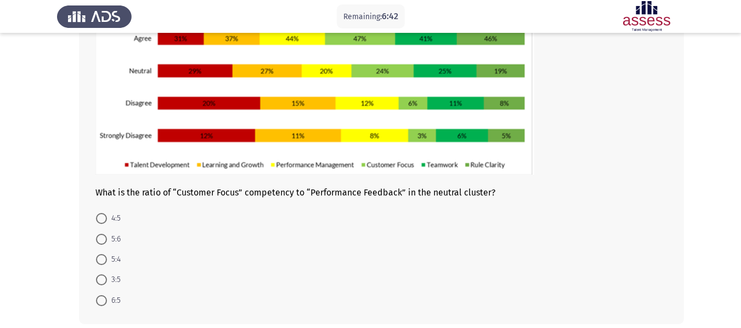
scroll to position [192, 0]
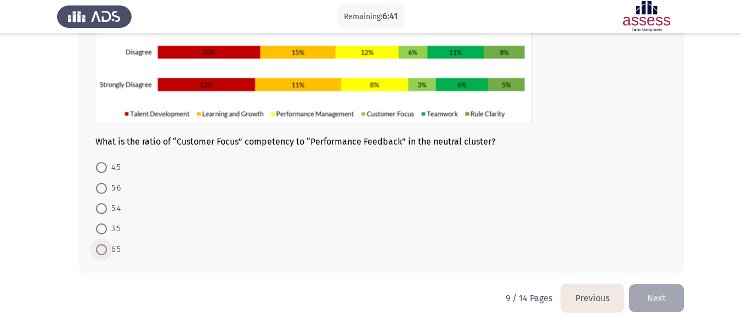
click at [121, 253] on span "6:5" at bounding box center [114, 249] width 14 height 13
click at [107, 253] on input "6:5" at bounding box center [101, 249] width 11 height 11
radio input "true"
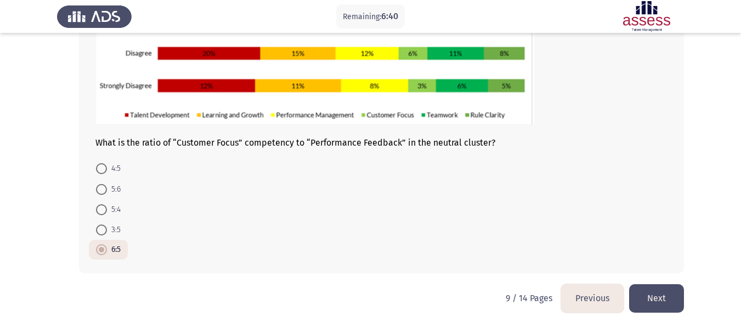
click at [671, 296] on button "Next" at bounding box center [656, 299] width 55 height 28
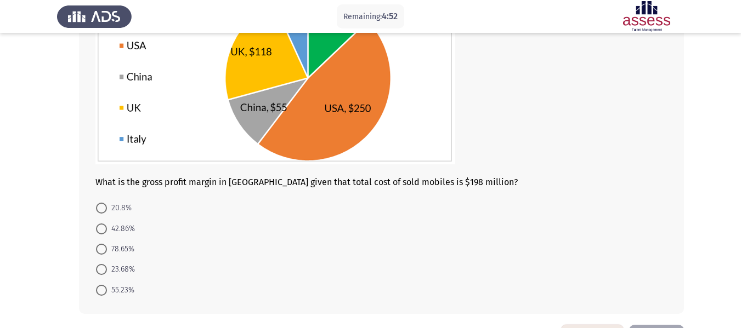
scroll to position [137, 0]
click at [102, 203] on span at bounding box center [101, 207] width 11 height 11
click at [102, 203] on input "20.8%" at bounding box center [101, 207] width 11 height 11
radio input "true"
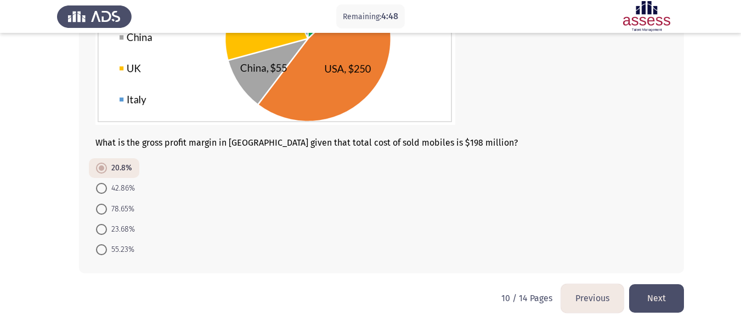
click at [652, 293] on button "Next" at bounding box center [656, 299] width 55 height 28
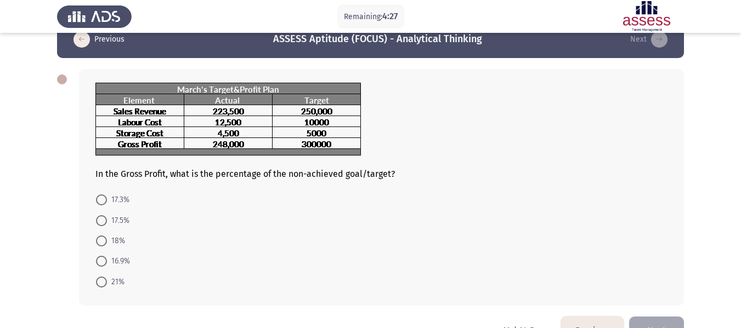
scroll to position [22, 0]
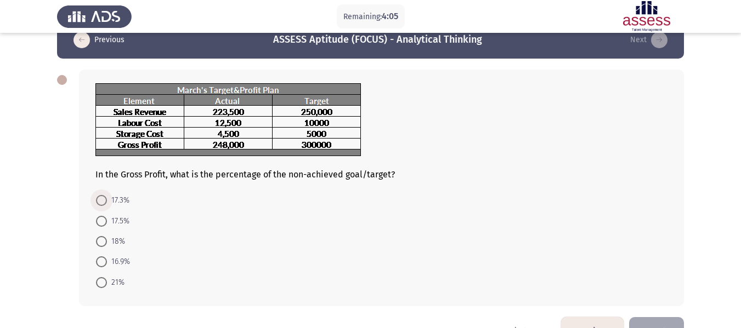
click at [111, 198] on span "17.3%" at bounding box center [118, 200] width 22 height 13
click at [107, 198] on input "17.3%" at bounding box center [101, 200] width 11 height 11
radio input "true"
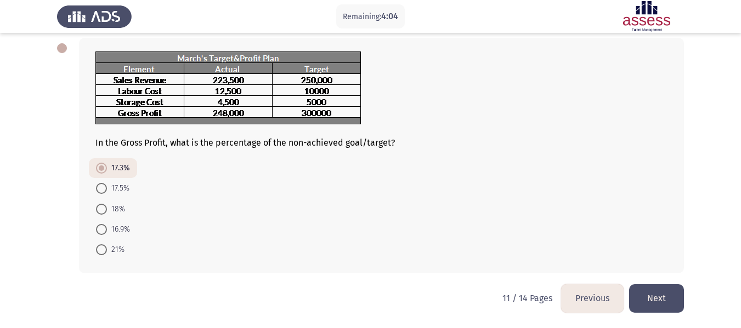
click at [658, 304] on button "Next" at bounding box center [656, 299] width 55 height 28
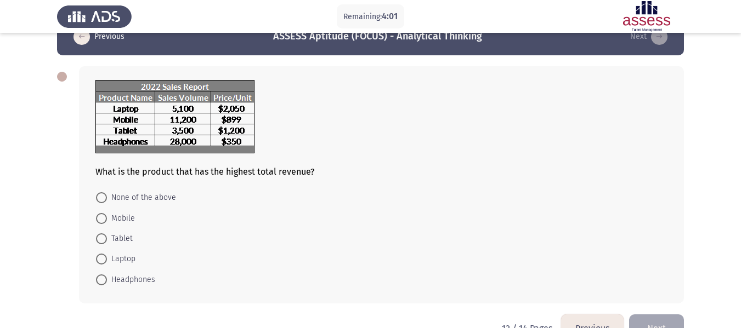
scroll to position [27, 0]
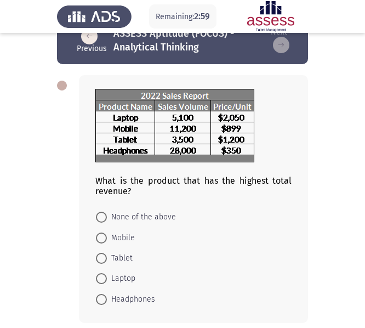
click at [109, 275] on span "Laptop" at bounding box center [121, 278] width 29 height 13
click at [107, 275] on input "Laptop" at bounding box center [101, 278] width 11 height 11
radio input "true"
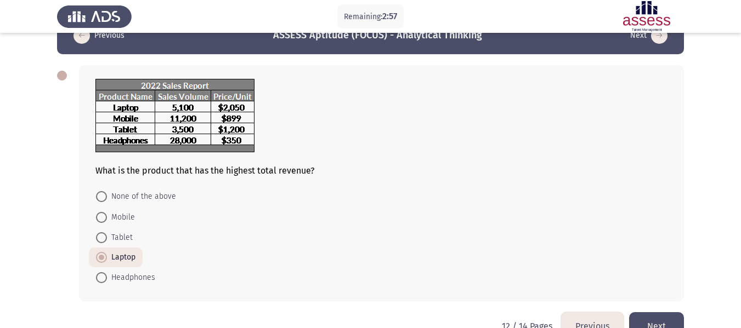
scroll to position [55, 0]
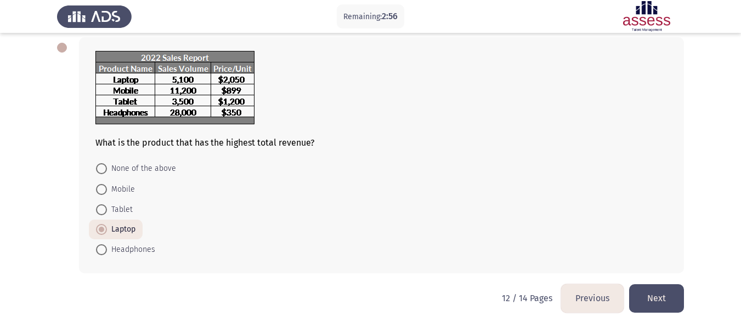
click at [648, 294] on button "Next" at bounding box center [656, 299] width 55 height 28
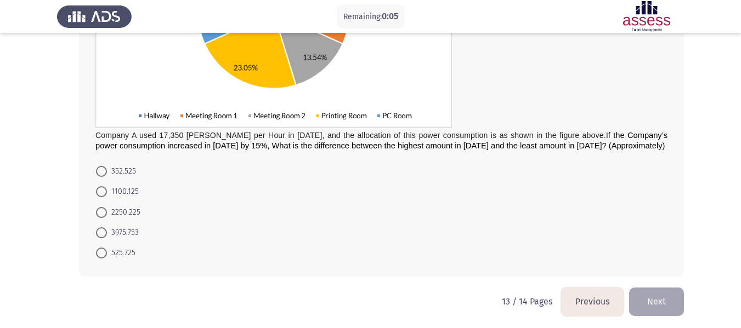
scroll to position [227, 0]
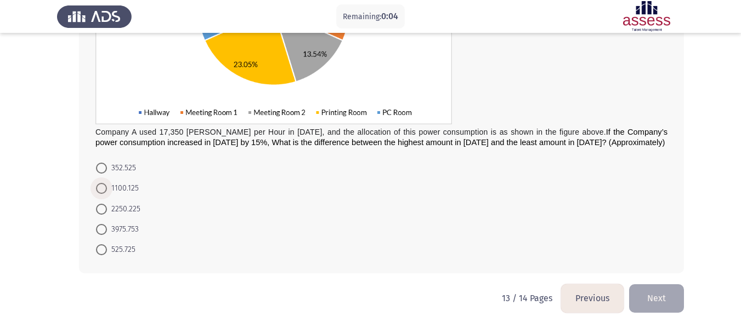
click at [115, 183] on span "1100.125" at bounding box center [123, 188] width 32 height 13
click at [107, 183] on input "1100.125" at bounding box center [101, 188] width 11 height 11
radio input "true"
click at [661, 300] on button "Next" at bounding box center [656, 299] width 55 height 28
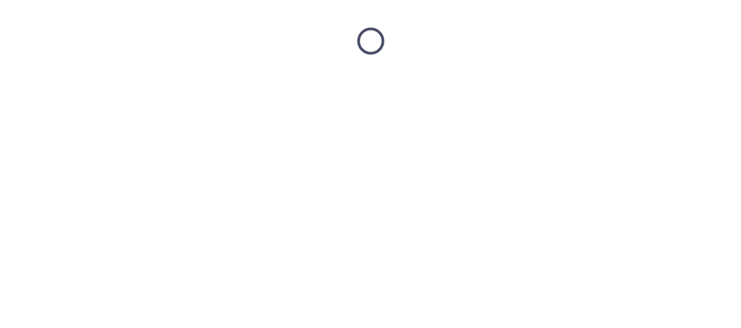
scroll to position [0, 0]
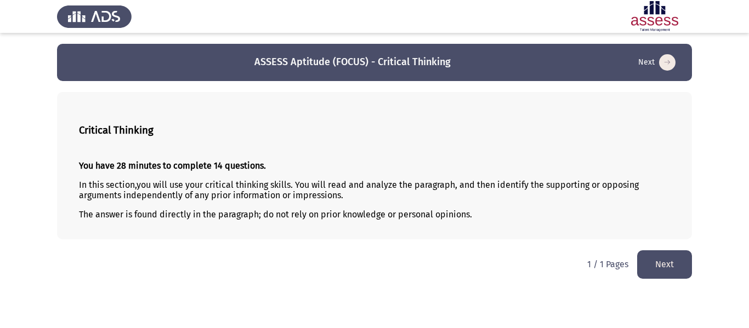
click at [688, 260] on button "Next" at bounding box center [664, 265] width 55 height 28
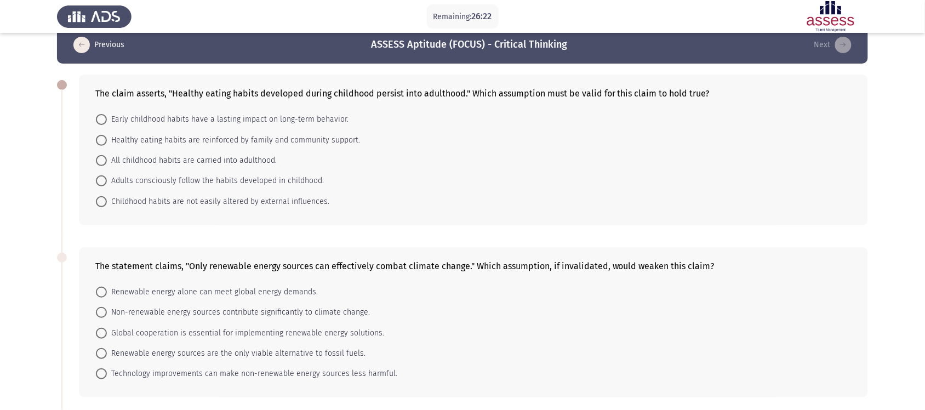
scroll to position [7, 0]
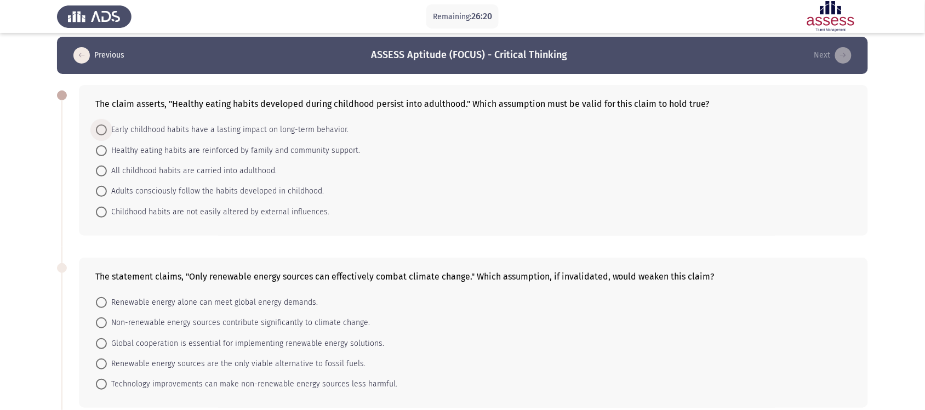
click at [181, 132] on span "Early childhood habits have a lasting impact on long-term behavior." at bounding box center [228, 129] width 242 height 13
click at [107, 132] on input "Early childhood habits have a lasting impact on long-term behavior." at bounding box center [101, 129] width 11 height 11
radio input "true"
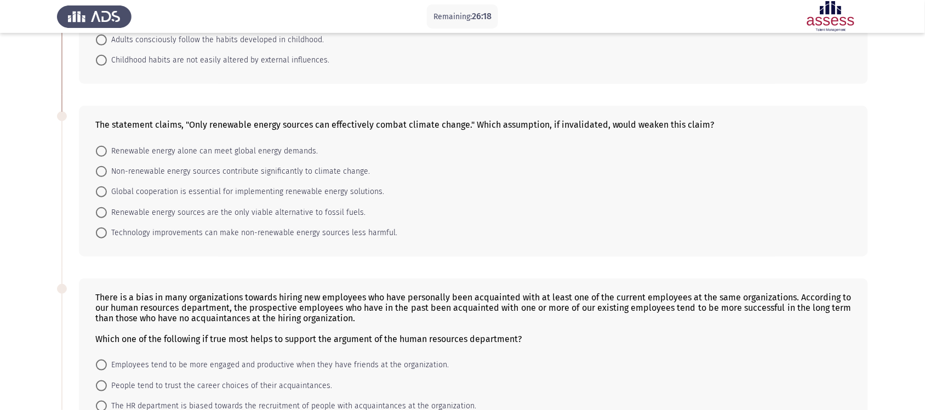
scroll to position [159, 0]
click at [349, 209] on span "Renewable energy sources are the only viable alternative to fossil fuels." at bounding box center [236, 211] width 259 height 13
click at [107, 209] on input "Renewable energy sources are the only viable alternative to fossil fuels." at bounding box center [101, 211] width 11 height 11
radio input "true"
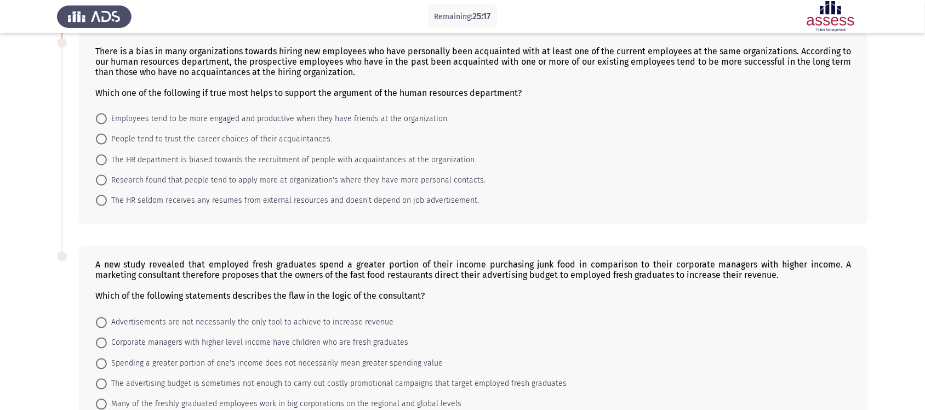
scroll to position [404, 0]
click at [312, 113] on span "Employees tend to be more engaged and productive when they have friends at the …" at bounding box center [278, 118] width 342 height 13
click at [107, 113] on input "Employees tend to be more engaged and productive when they have friends at the …" at bounding box center [101, 118] width 11 height 11
radio input "true"
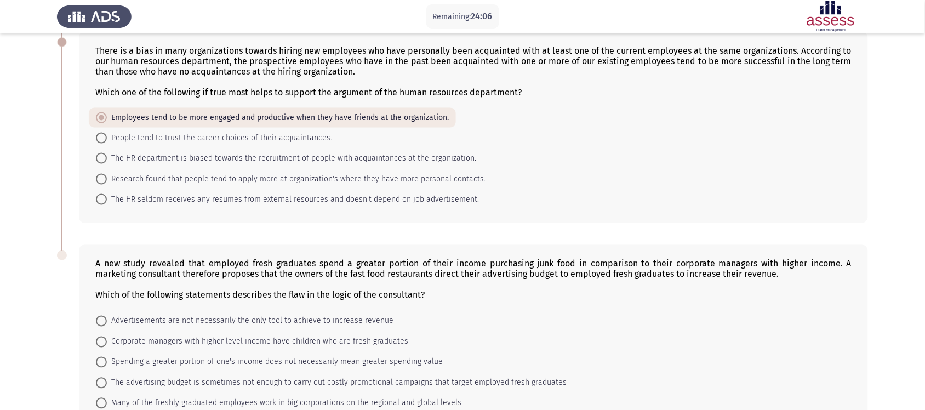
scroll to position [470, 0]
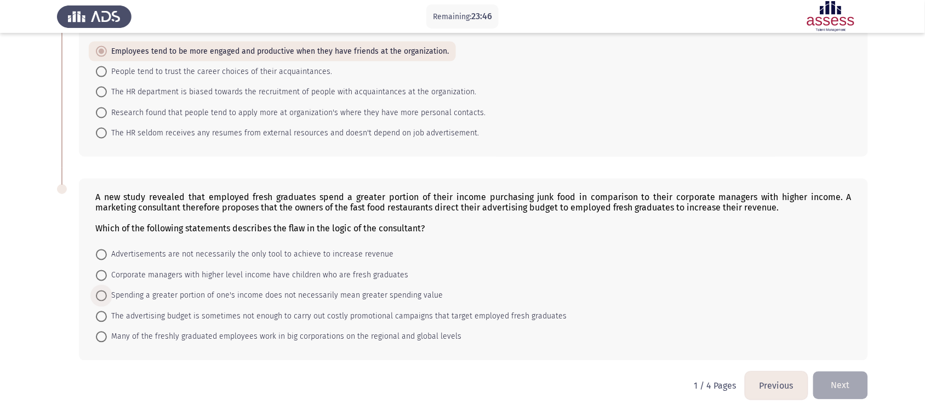
click at [126, 289] on span "Spending a greater portion of one's income does not necessarily mean greater sp…" at bounding box center [275, 295] width 336 height 13
click at [107, 291] on input "Spending a greater portion of one's income does not necessarily mean greater sp…" at bounding box center [101, 296] width 11 height 11
radio input "true"
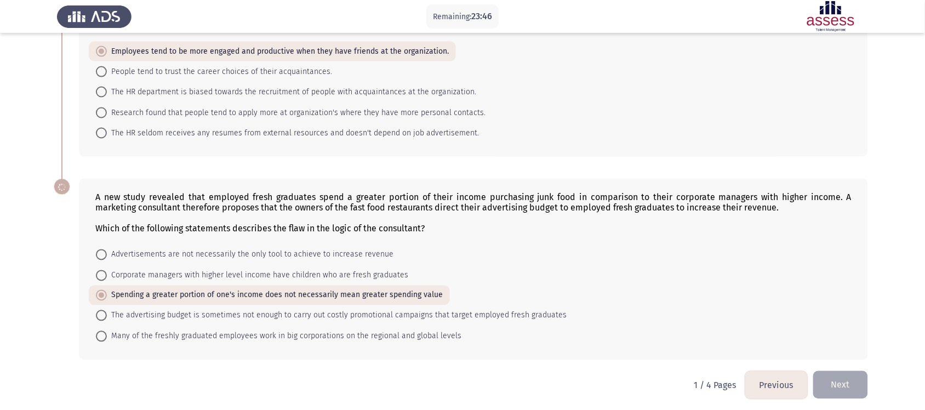
scroll to position [470, 0]
click at [859, 374] on button "Next" at bounding box center [840, 386] width 55 height 28
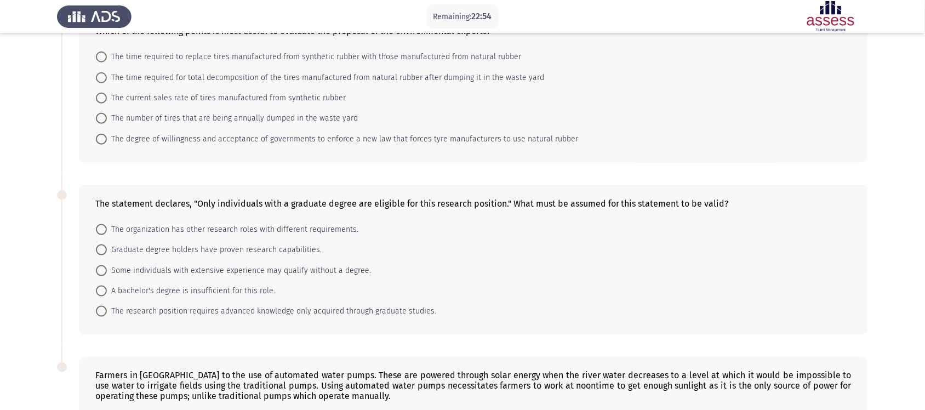
scroll to position [304, 0]
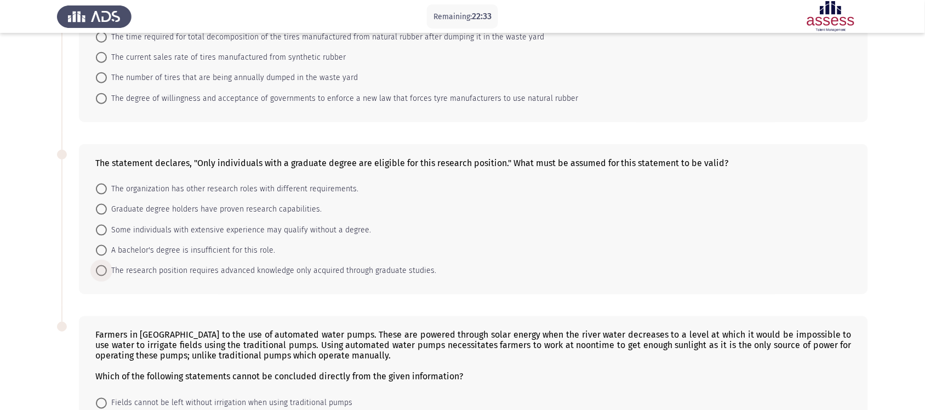
click at [292, 271] on span "The research position requires advanced knowledge only acquired through graduat…" at bounding box center [271, 270] width 329 height 13
click at [107, 271] on input "The research position requires advanced knowledge only acquired through graduat…" at bounding box center [101, 270] width 11 height 11
radio input "true"
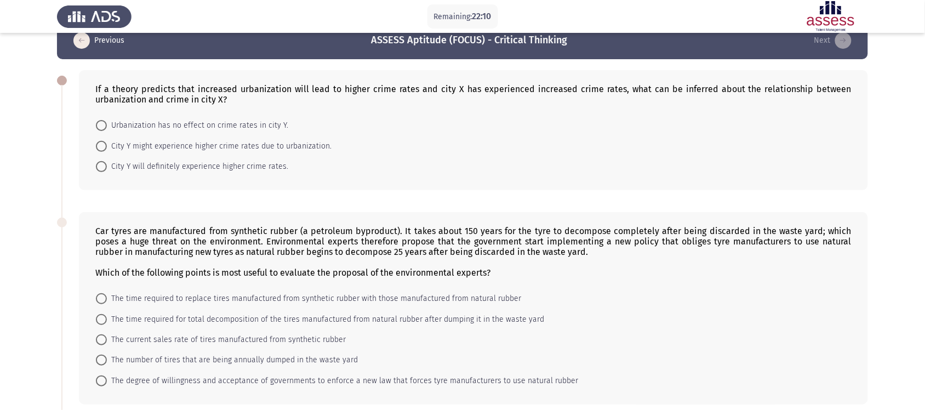
scroll to position [0, 0]
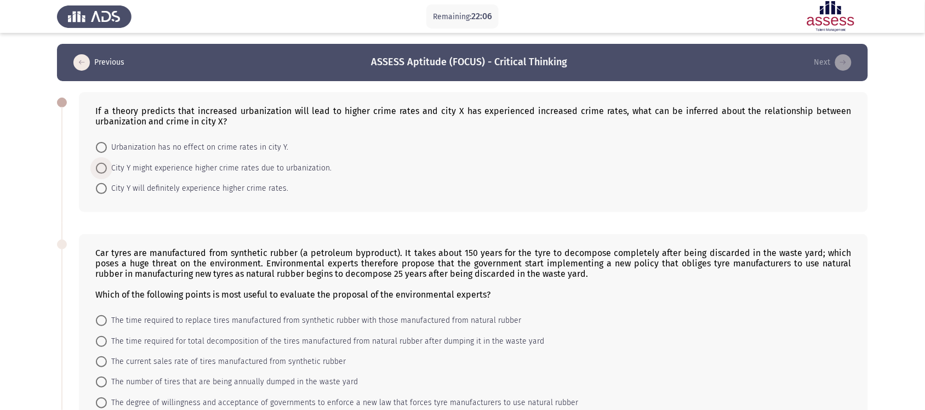
click at [243, 167] on span "City Y might experience higher crime rates due to urbanization." at bounding box center [219, 168] width 225 height 13
click at [107, 167] on input "City Y might experience higher crime rates due to urbanization." at bounding box center [101, 168] width 11 height 11
radio input "true"
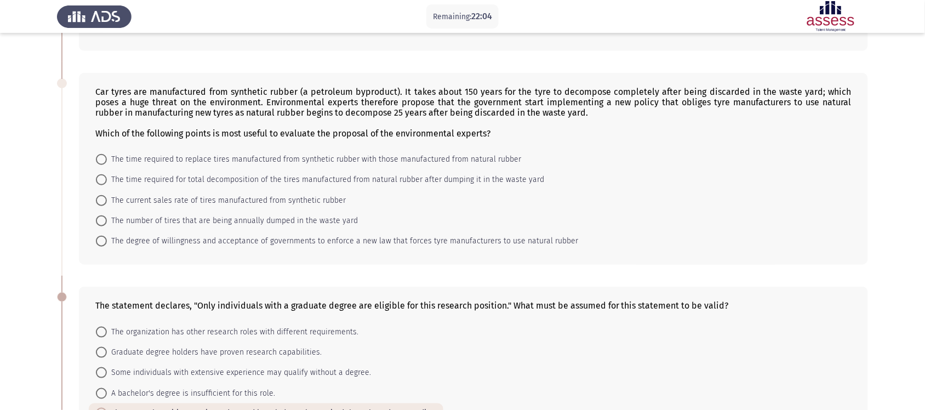
scroll to position [163, 0]
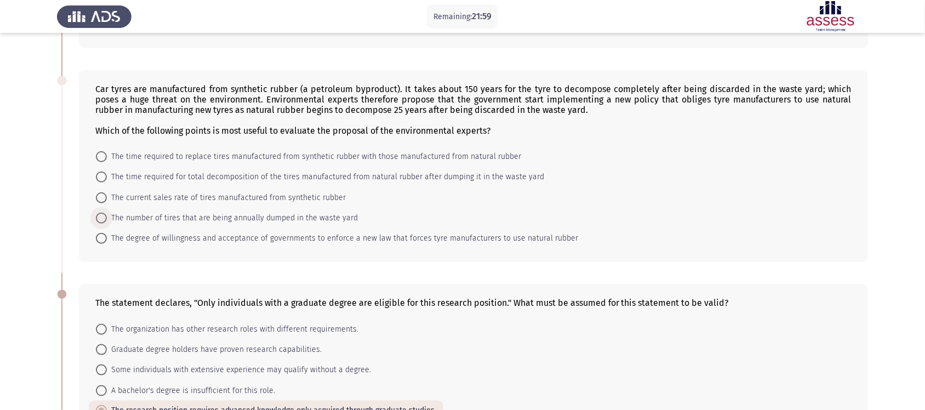
click at [198, 215] on span "The number of tires that are being annually dumped in the waste yard" at bounding box center [232, 218] width 251 height 13
click at [107, 215] on input "The number of tires that are being annually dumped in the waste yard" at bounding box center [101, 218] width 11 height 11
radio input "true"
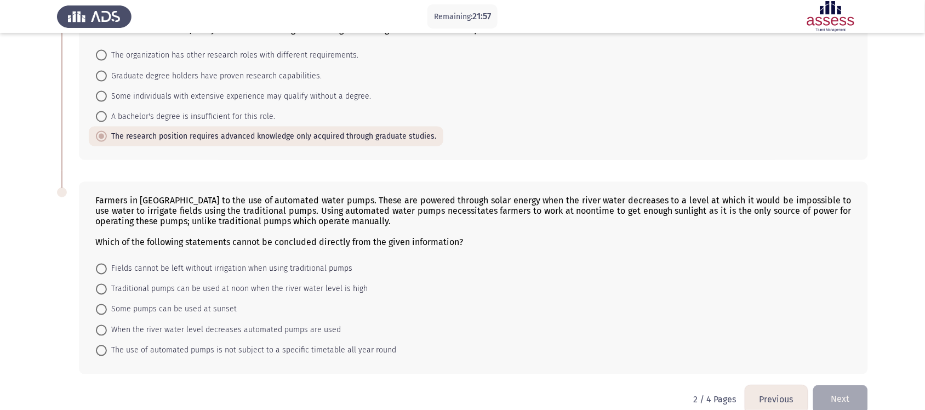
scroll to position [450, 0]
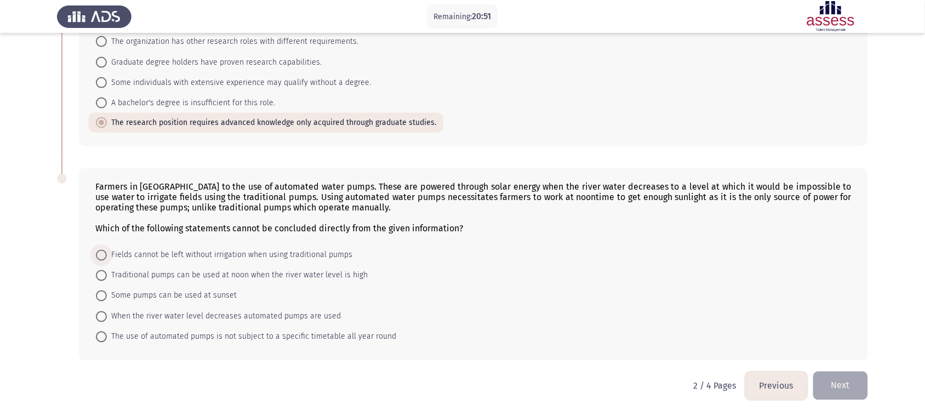
click at [286, 250] on span "Fields cannot be left without irrigation when using traditional pumps" at bounding box center [230, 255] width 246 height 13
click at [107, 250] on input "Fields cannot be left without irrigation when using traditional pumps" at bounding box center [101, 255] width 11 height 11
radio input "true"
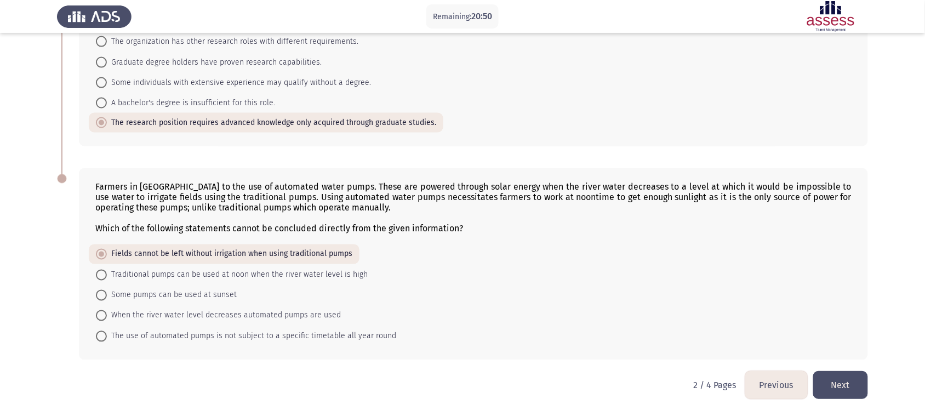
click at [827, 380] on button "Next" at bounding box center [840, 385] width 55 height 28
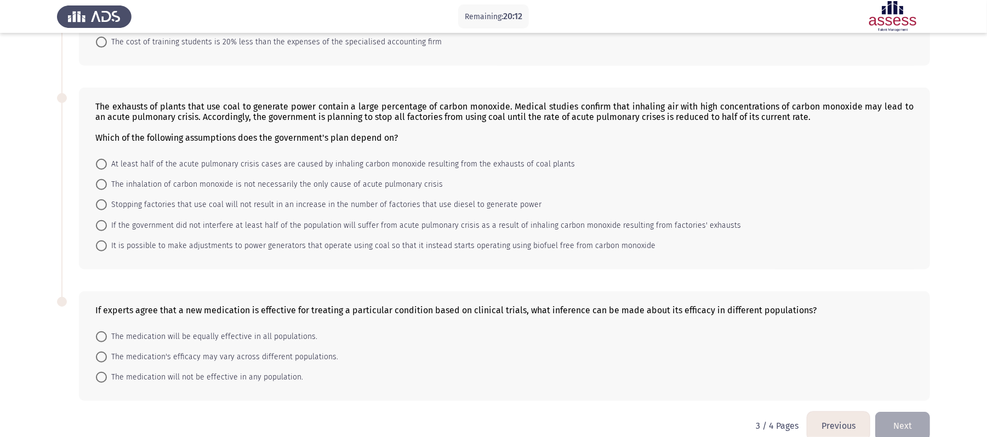
scroll to position [444, 0]
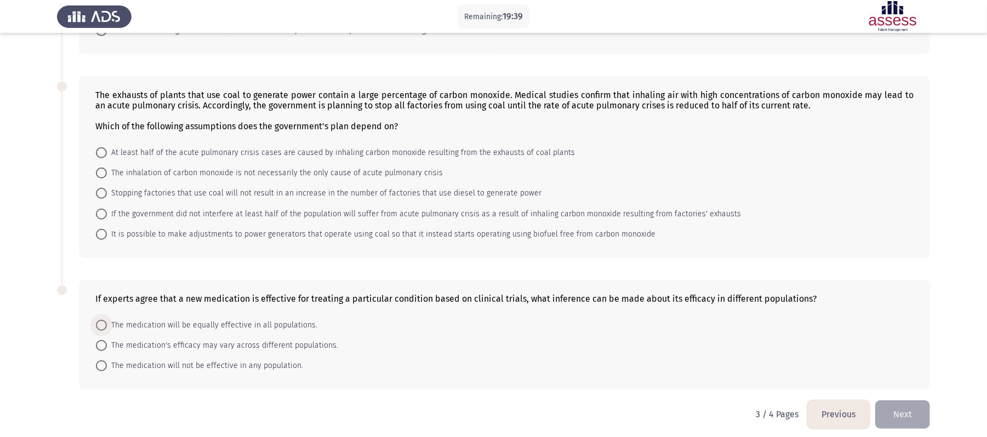
click at [297, 322] on span "The medication will be equally effective in all populations." at bounding box center [212, 325] width 210 height 13
click at [107, 322] on input "The medication will be equally effective in all populations." at bounding box center [101, 325] width 11 height 11
radio input "true"
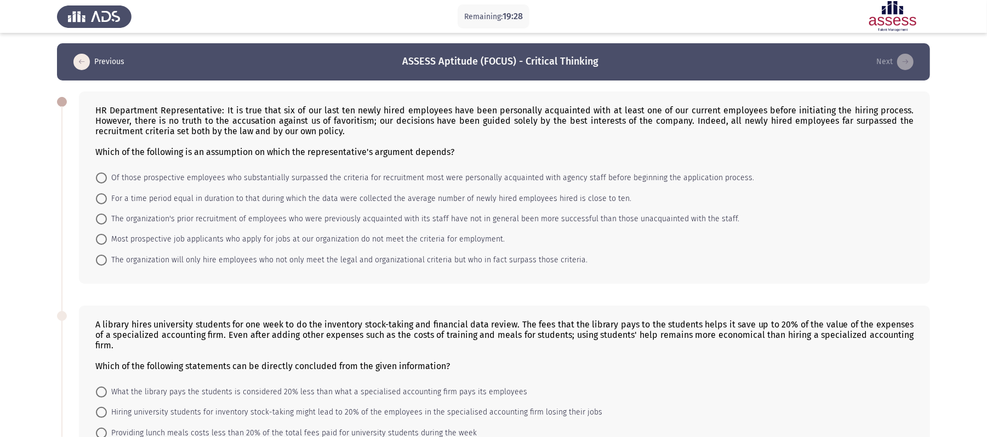
scroll to position [0, 0]
click at [101, 178] on span at bounding box center [101, 178] width 11 height 11
click at [101, 178] on input "Of those prospective employees who substantially surpassed the criteria for rec…" at bounding box center [101, 178] width 11 height 11
radio input "true"
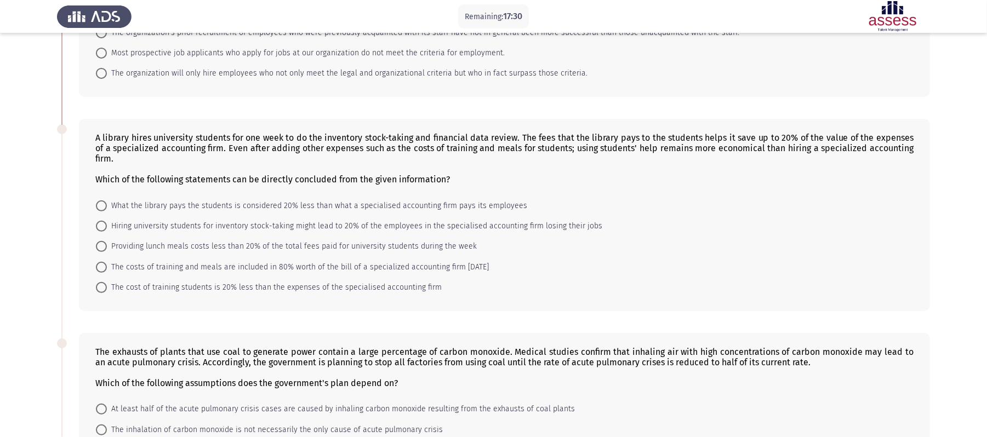
scroll to position [187, 0]
click at [146, 199] on span "What the library pays the students is considered 20% less than what a specialis…" at bounding box center [317, 205] width 420 height 13
click at [107, 200] on input "What the library pays the students is considered 20% less than what a specialis…" at bounding box center [101, 205] width 11 height 11
radio input "true"
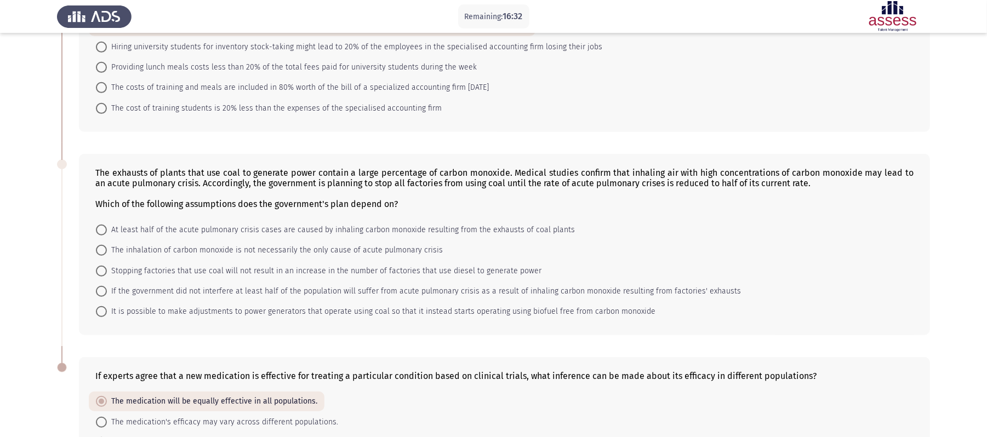
scroll to position [366, 0]
click at [112, 228] on span "At least half of the acute pulmonary crisis cases are caused by inhaling carbon…" at bounding box center [341, 229] width 468 height 13
click at [107, 228] on input "At least half of the acute pulmonary crisis cases are caused by inhaling carbon…" at bounding box center [101, 229] width 11 height 11
radio input "true"
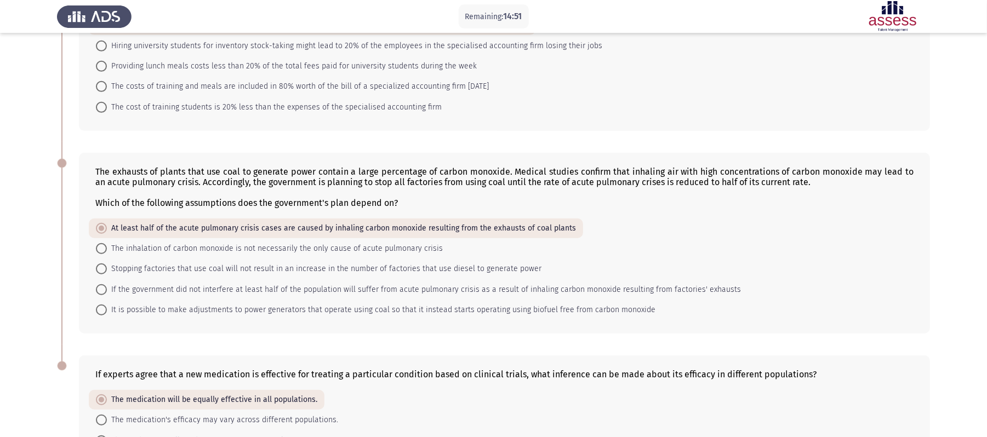
scroll to position [442, 0]
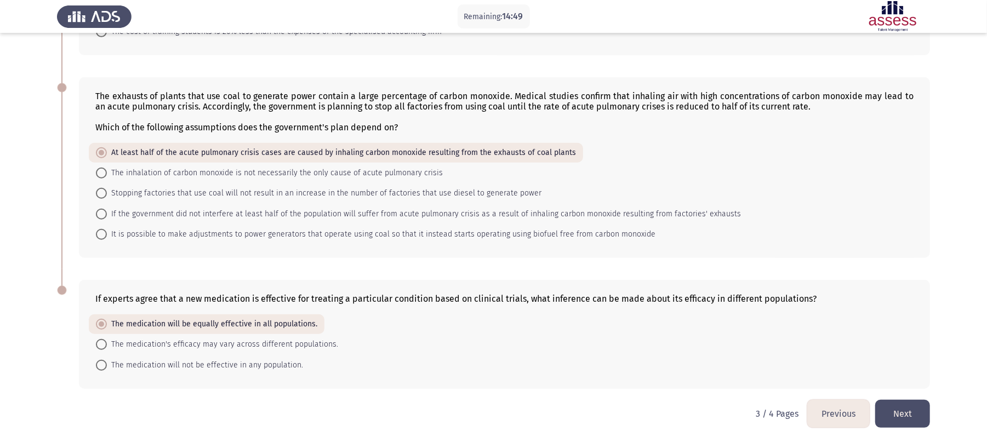
click at [900, 409] on button "Next" at bounding box center [902, 414] width 55 height 28
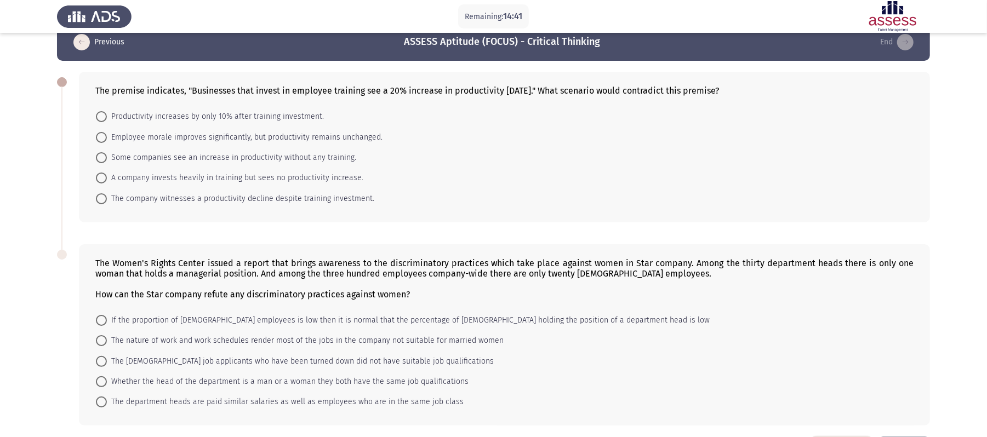
scroll to position [21, 0]
click at [320, 198] on span "The company witnesses a productivity decline despite training investment." at bounding box center [241, 198] width 268 height 13
click at [107, 198] on input "The company witnesses a productivity decline despite training investment." at bounding box center [101, 198] width 11 height 11
radio input "true"
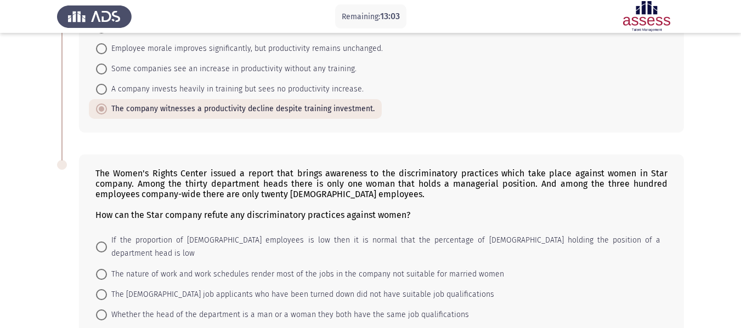
scroll to position [193, 0]
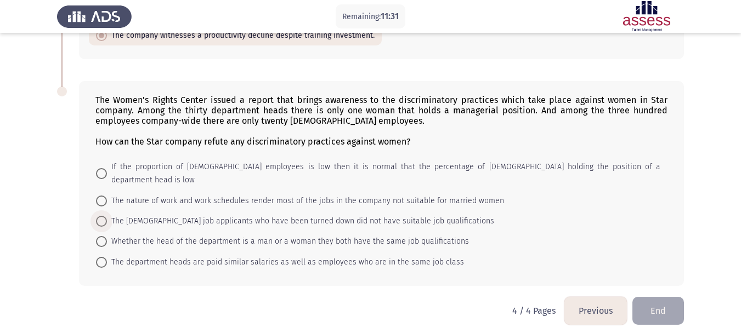
click at [318, 215] on span "The female job applicants who have been turned down did not have suitable job q…" at bounding box center [300, 221] width 387 height 13
click at [107, 216] on input "The female job applicants who have been turned down did not have suitable job q…" at bounding box center [101, 221] width 11 height 11
radio input "true"
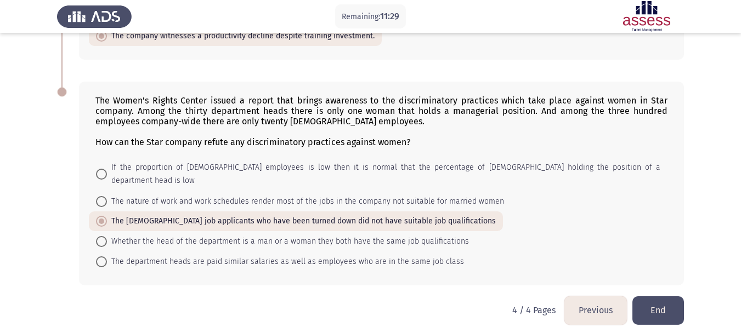
click at [651, 297] on button "End" at bounding box center [658, 311] width 52 height 28
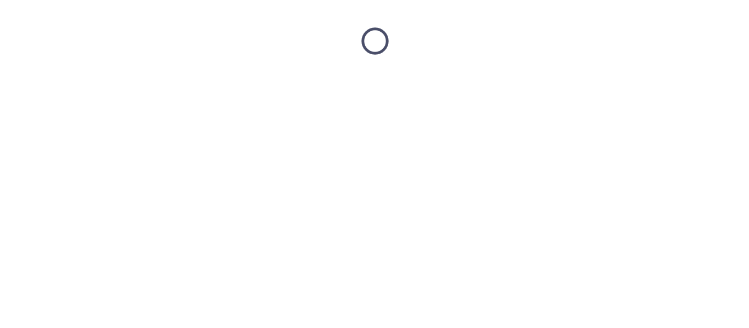
scroll to position [0, 0]
